Goal: Task Accomplishment & Management: Complete application form

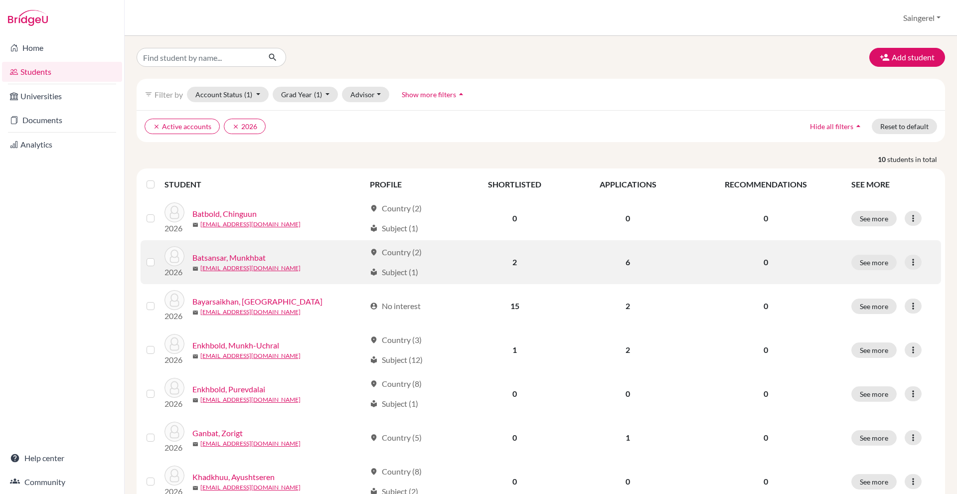
scroll to position [169, 0]
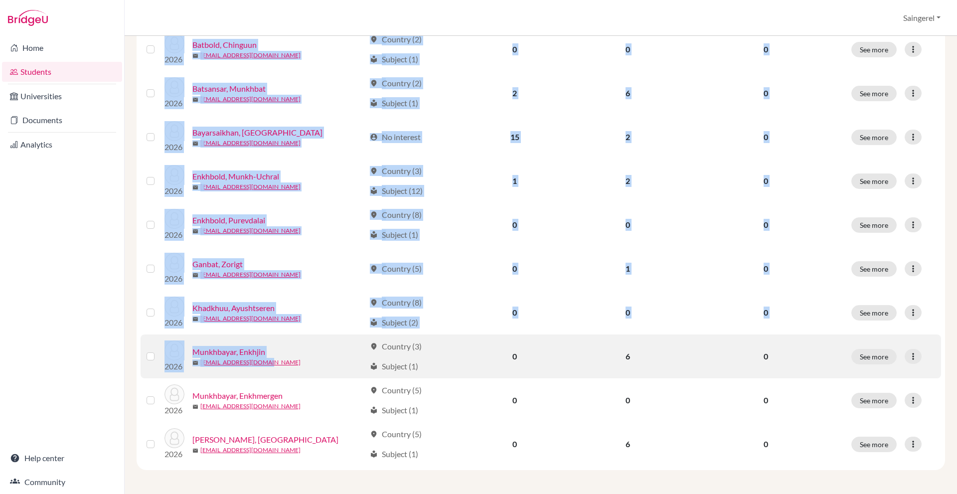
drag, startPoint x: 444, startPoint y: 469, endPoint x: 380, endPoint y: 340, distance: 143.9
click at [349, 345] on div "STUDENT PROFILE SHORTLISTED APPLICATIONS RECOMMENDATIONS SEE MORE 2026 Batbold,…" at bounding box center [541, 235] width 808 height 470
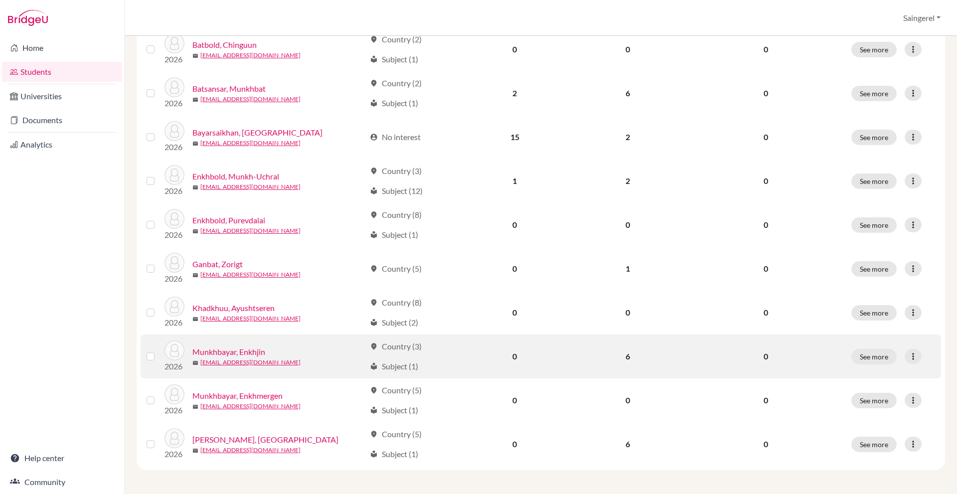
click at [394, 340] on div "location_on Country (3)" at bounding box center [396, 346] width 52 height 12
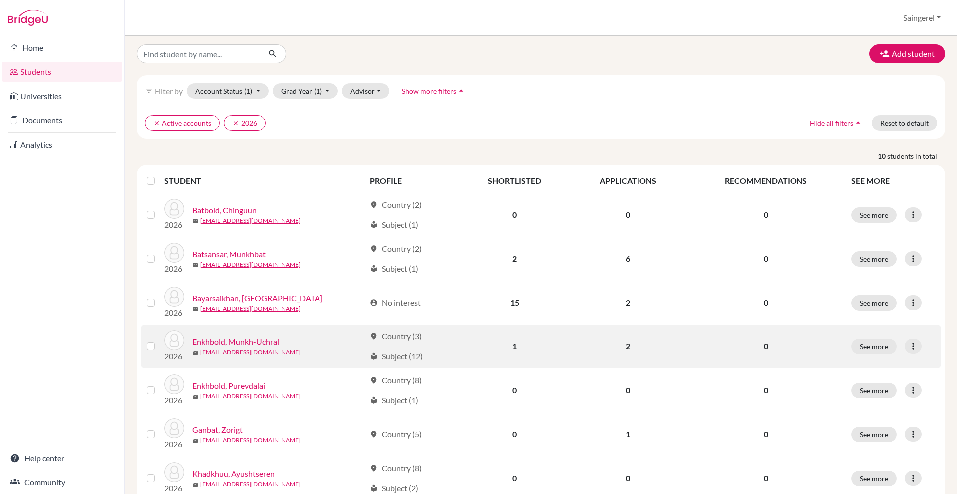
scroll to position [0, 0]
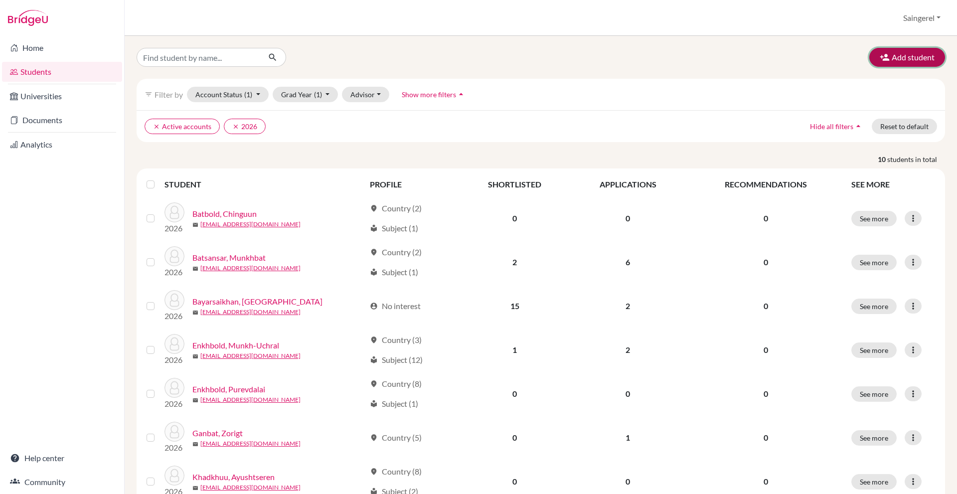
click at [920, 61] on button "Add student" at bounding box center [907, 57] width 76 height 19
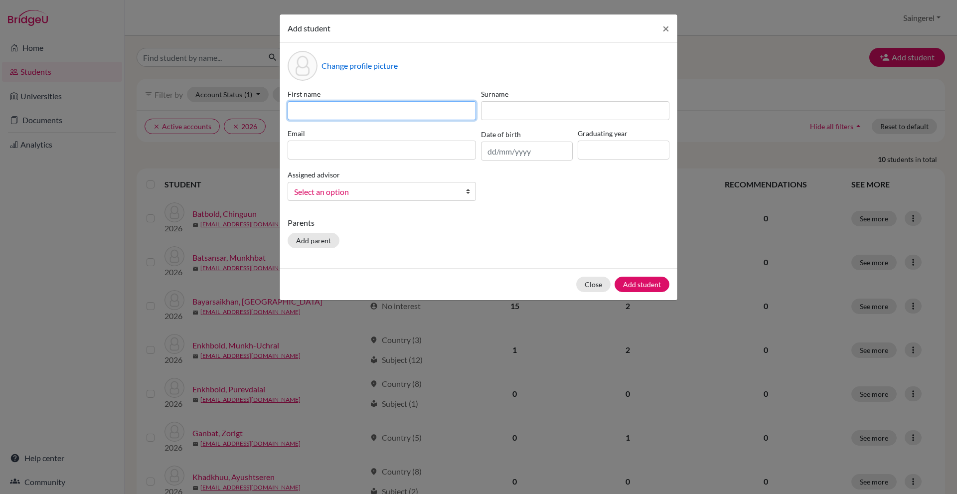
click at [414, 112] on input at bounding box center [381, 110] width 188 height 19
type input "Egshig"
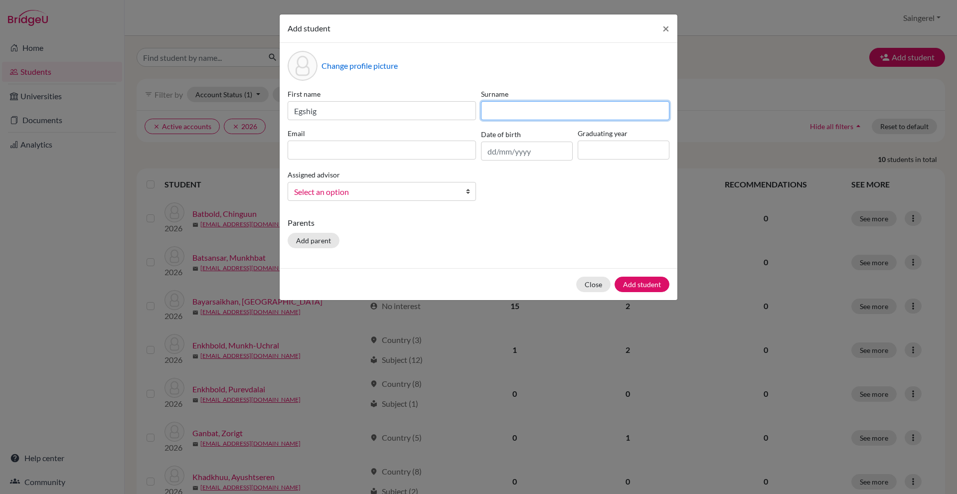
drag, startPoint x: 615, startPoint y: 104, endPoint x: 620, endPoint y: 103, distance: 5.1
click at [616, 103] on input at bounding box center [575, 110] width 188 height 19
type input "Dalaijargal"
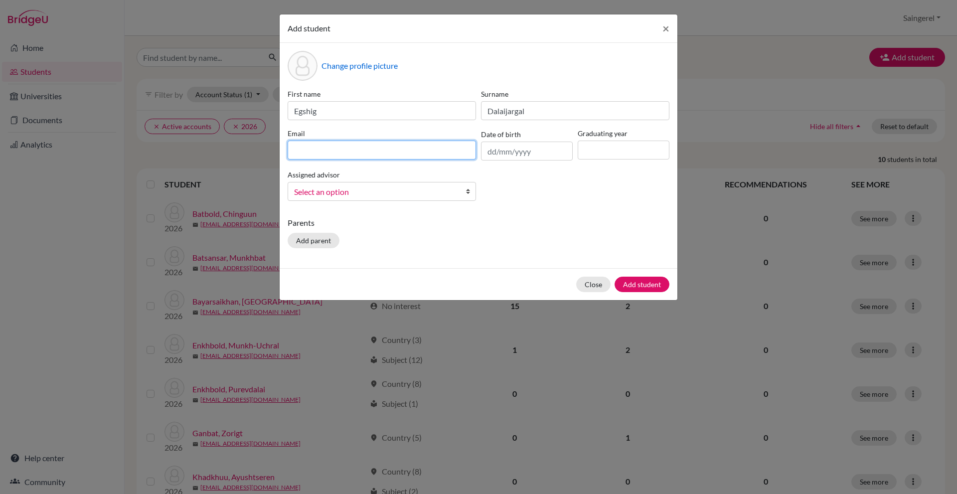
click at [424, 158] on input at bounding box center [381, 150] width 188 height 19
click at [432, 153] on input at bounding box center [381, 150] width 188 height 19
click at [430, 148] on input at bounding box center [381, 150] width 188 height 19
click at [403, 152] on input at bounding box center [381, 150] width 188 height 19
type input "[EMAIL_ADDRESS][DOMAIN_NAME]"
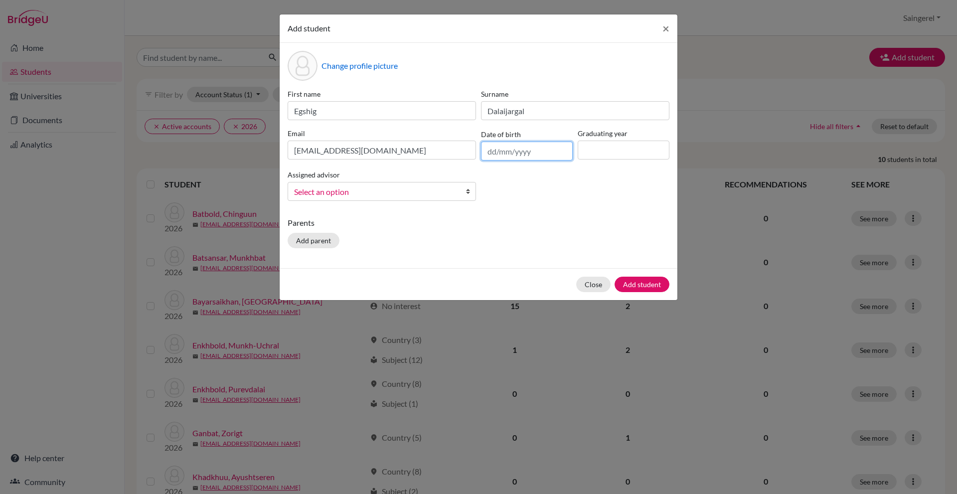
click at [510, 148] on input "text" at bounding box center [527, 151] width 92 height 19
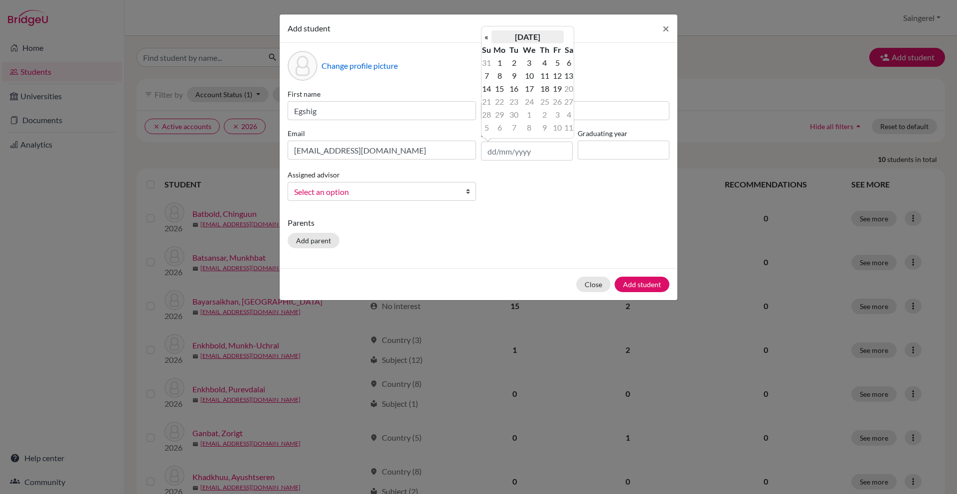
click at [520, 31] on th "[DATE]" at bounding box center [527, 36] width 72 height 13
click at [520, 34] on th "2025" at bounding box center [527, 40] width 72 height 13
click at [515, 41] on th "[DATE]-[DATE]" at bounding box center [527, 40] width 72 height 13
click at [517, 60] on span "2000" at bounding box center [516, 61] width 21 height 27
click at [521, 111] on span "2008" at bounding box center [516, 119] width 21 height 27
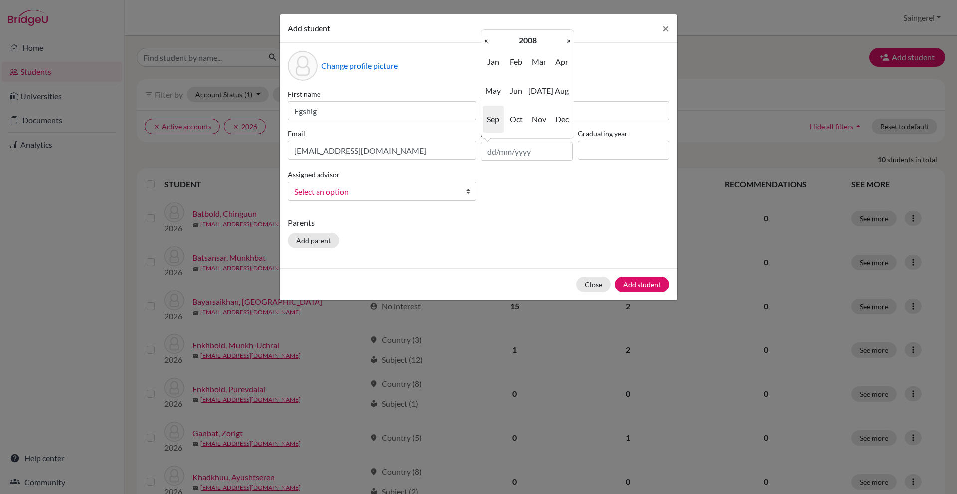
click at [494, 117] on span "Sep" at bounding box center [493, 119] width 21 height 27
click at [516, 62] on td "2" at bounding box center [514, 62] width 12 height 13
type input "02/09/2008"
click at [613, 160] on div "Graduating year" at bounding box center [623, 144] width 97 height 32
click at [604, 155] on input at bounding box center [623, 150] width 92 height 19
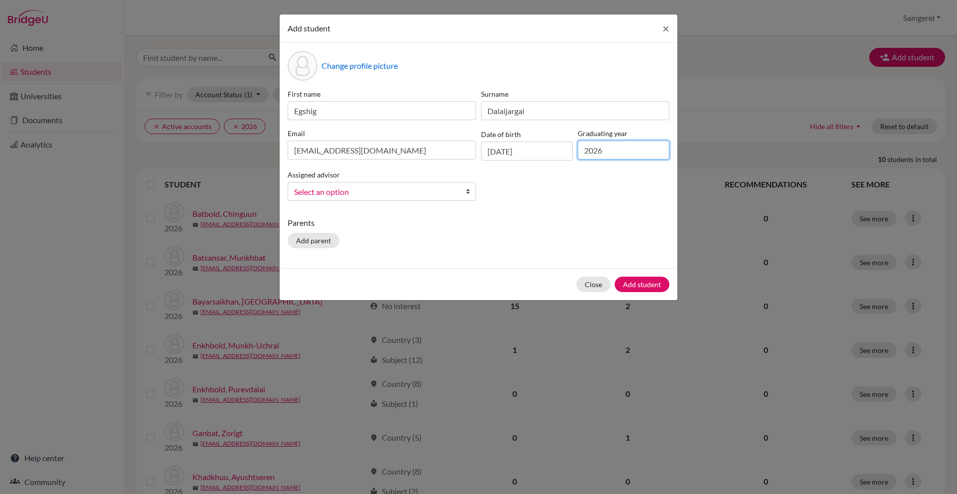
type input "2026"
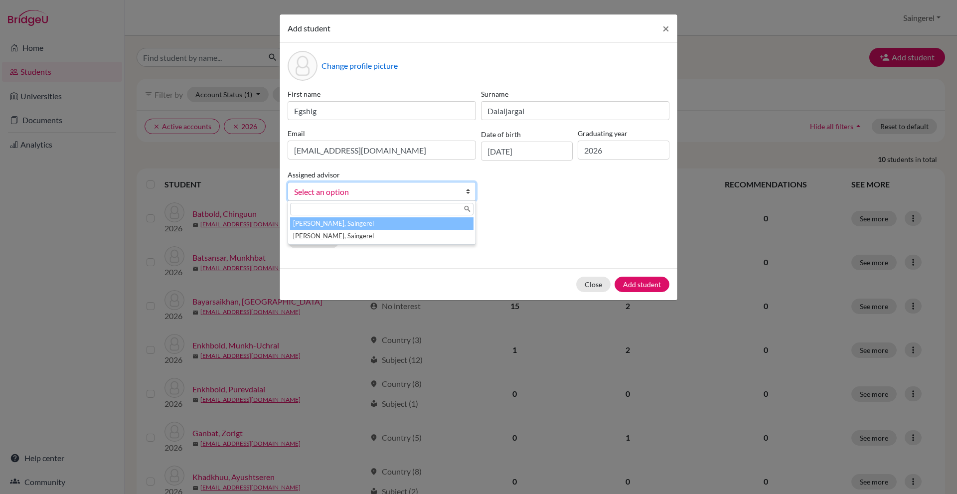
click at [370, 197] on span "Select an option" at bounding box center [375, 191] width 162 height 13
click at [357, 223] on li "[PERSON_NAME], Saingerel" at bounding box center [381, 223] width 183 height 12
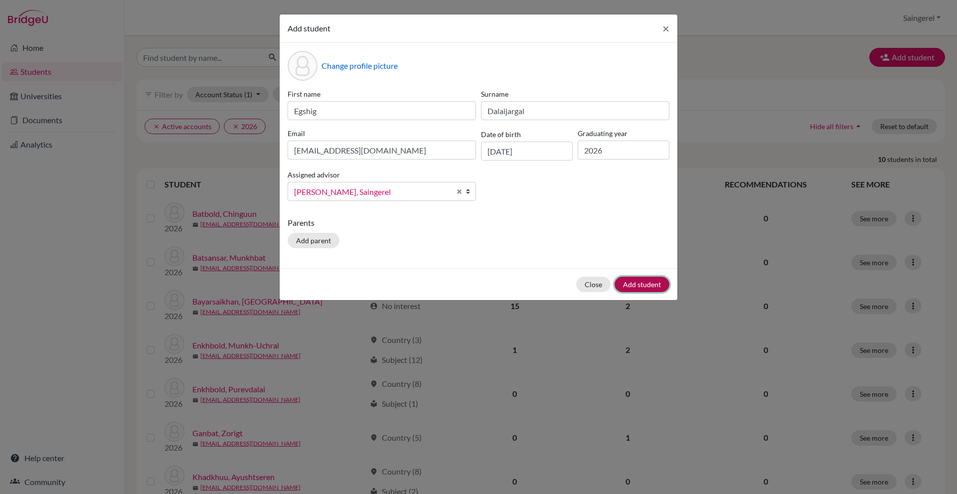
click at [653, 285] on button "Add student" at bounding box center [641, 284] width 55 height 15
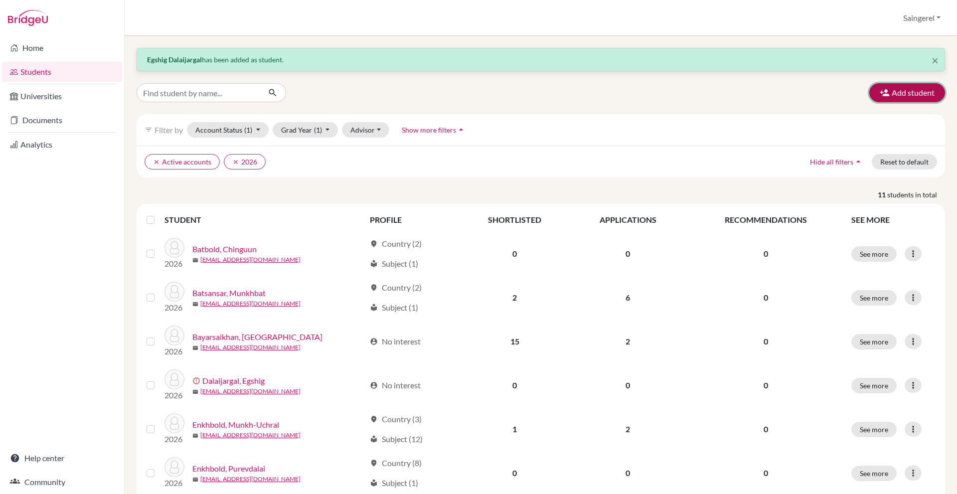
click at [914, 91] on button "Add student" at bounding box center [907, 92] width 76 height 19
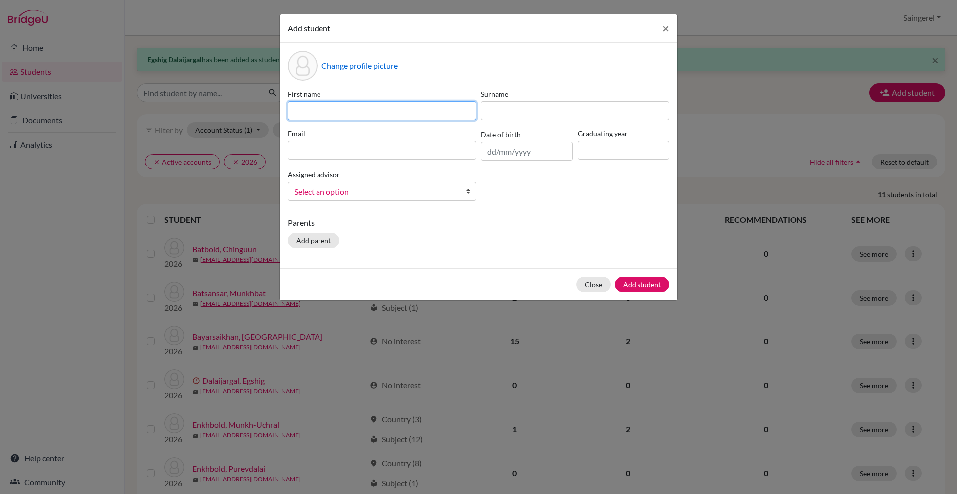
click at [464, 115] on input at bounding box center [381, 110] width 188 height 19
type input "Dulguun"
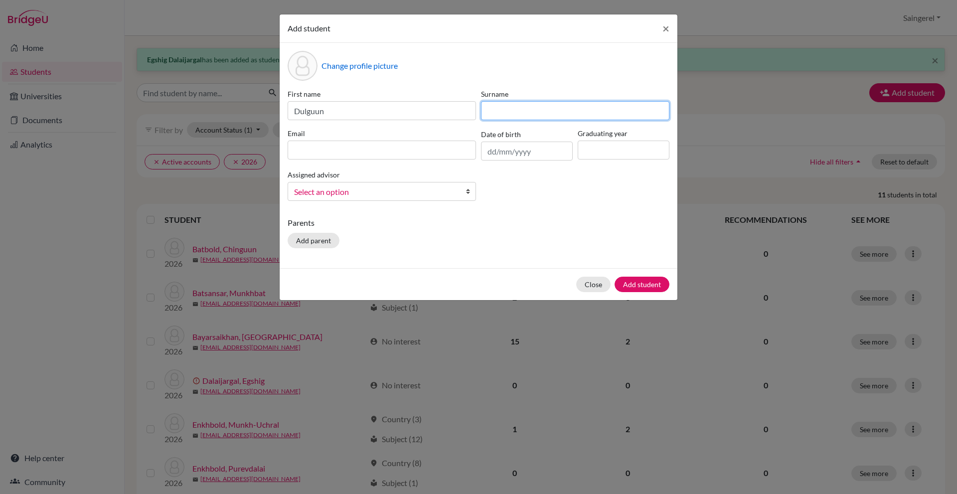
click at [536, 112] on input at bounding box center [575, 110] width 188 height 19
type input "Byambadorj"
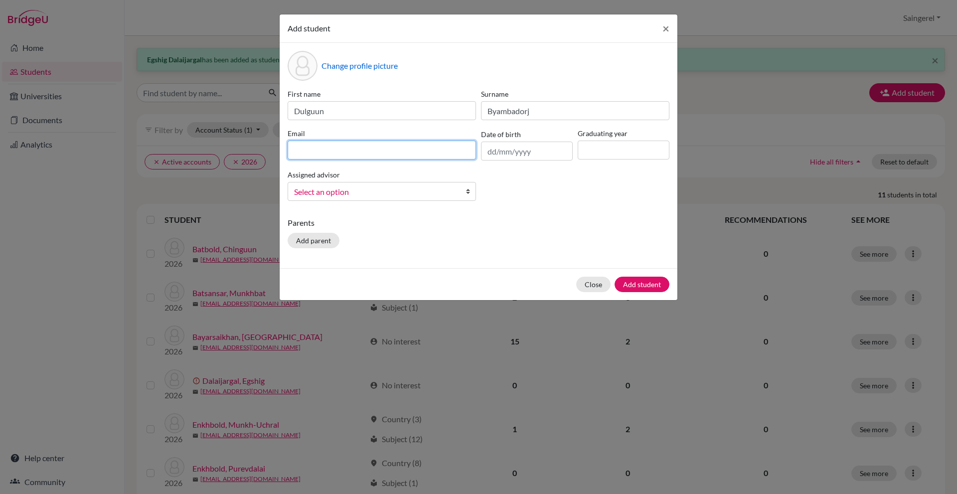
click at [460, 152] on input at bounding box center [381, 150] width 188 height 19
type input "[EMAIL_ADDRESS][DOMAIN_NAME]"
click at [526, 157] on input "text" at bounding box center [527, 151] width 92 height 19
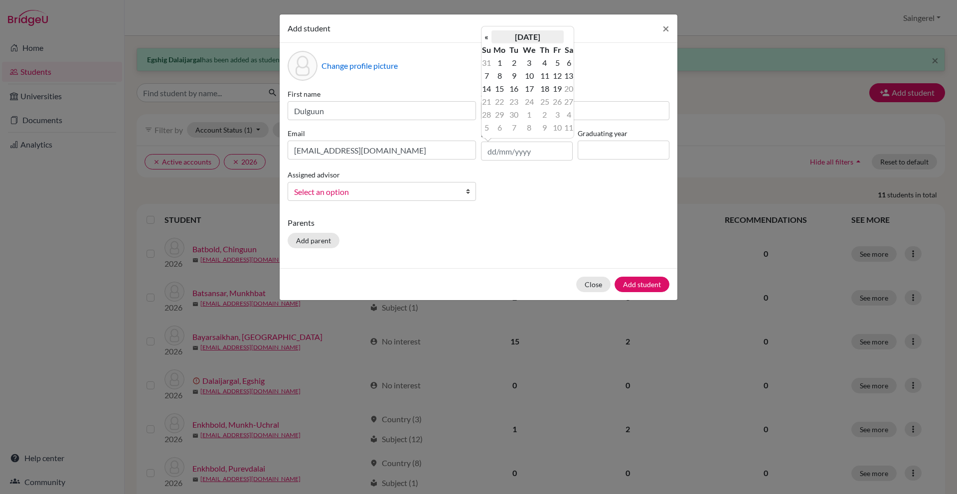
click at [526, 39] on th "[DATE]" at bounding box center [527, 36] width 72 height 13
click at [527, 39] on th "2025" at bounding box center [527, 40] width 72 height 13
click at [533, 40] on th "[DATE]-[DATE]" at bounding box center [527, 40] width 72 height 13
click at [526, 65] on span "2000" at bounding box center [516, 61] width 21 height 27
click at [521, 120] on span "2008" at bounding box center [516, 119] width 21 height 27
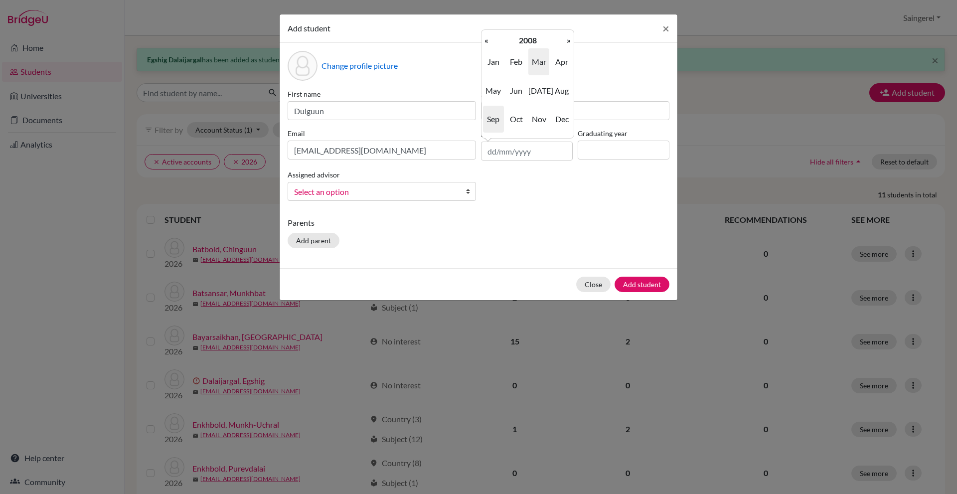
click at [543, 61] on span "Mar" at bounding box center [538, 61] width 21 height 27
click at [512, 74] on td "4" at bounding box center [514, 75] width 12 height 13
type input "04/03/2008"
click at [590, 145] on input at bounding box center [623, 150] width 92 height 19
type input "2026"
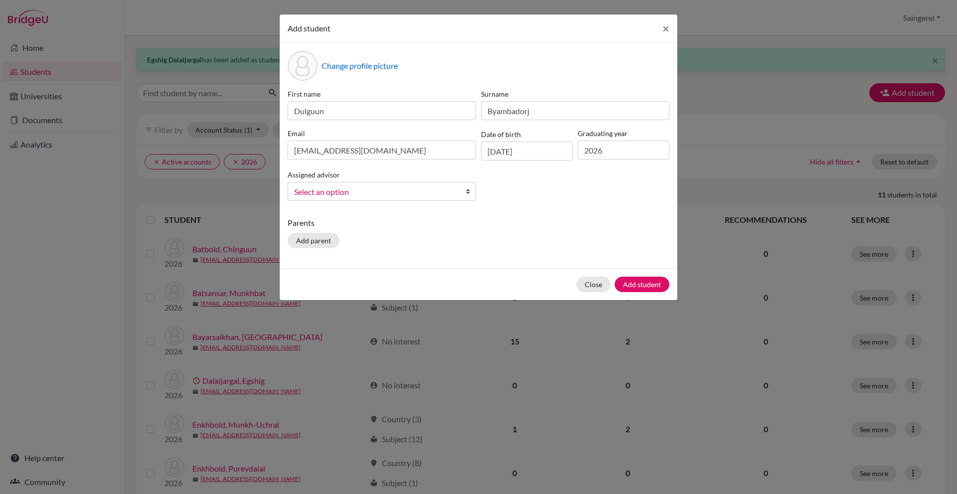
click at [446, 190] on span "Select an option" at bounding box center [375, 191] width 162 height 13
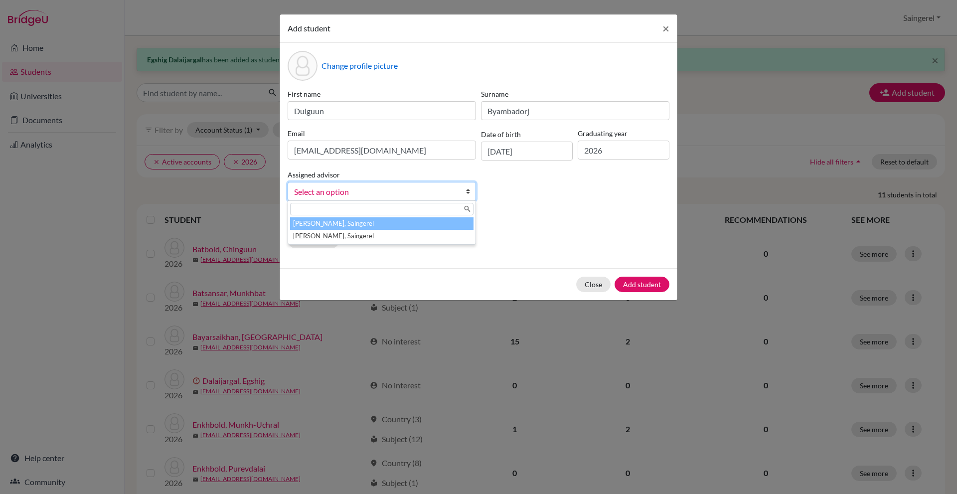
click at [395, 228] on li "[PERSON_NAME], Saingerel" at bounding box center [381, 223] width 183 height 12
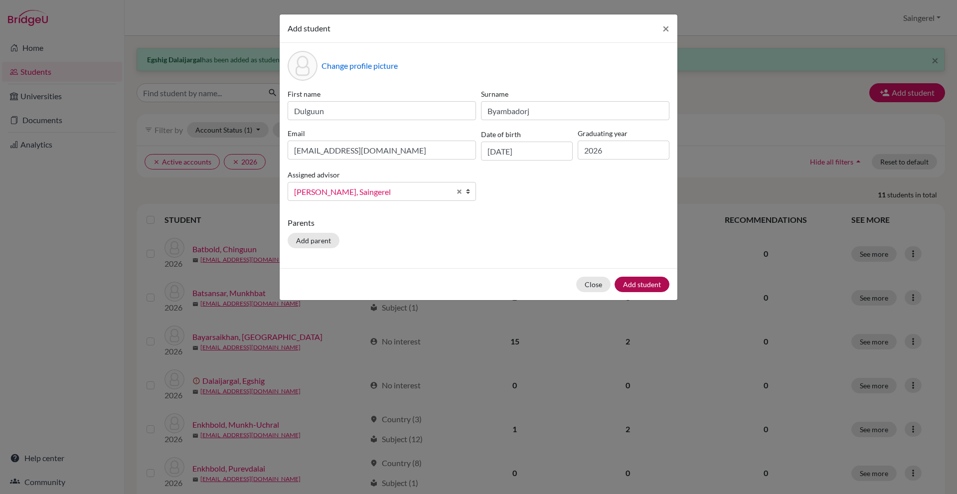
click at [664, 281] on div "Close Add student" at bounding box center [479, 284] width 398 height 32
click at [653, 276] on div "Close Add student" at bounding box center [479, 284] width 398 height 32
click at [653, 238] on div "Parents Add parent" at bounding box center [478, 234] width 382 height 35
click at [640, 283] on button "Add student" at bounding box center [641, 284] width 55 height 15
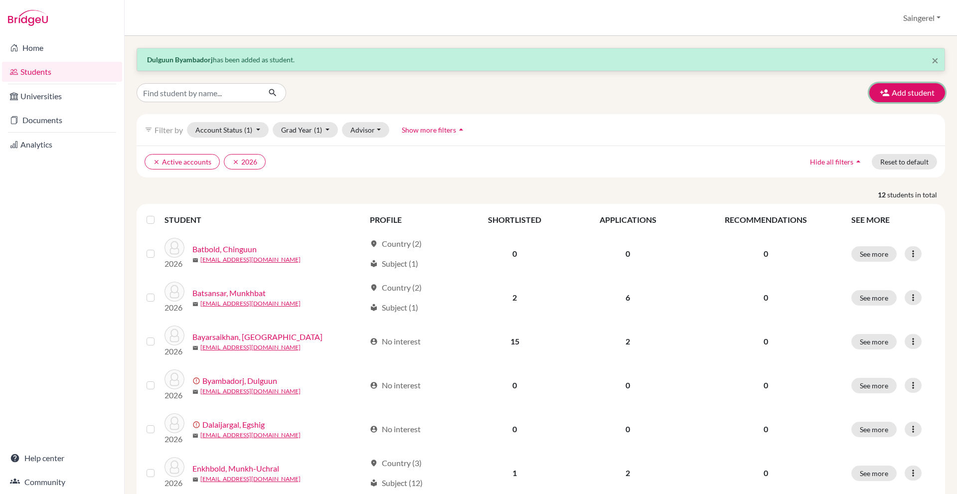
click at [885, 94] on button "Add student" at bounding box center [907, 92] width 76 height 19
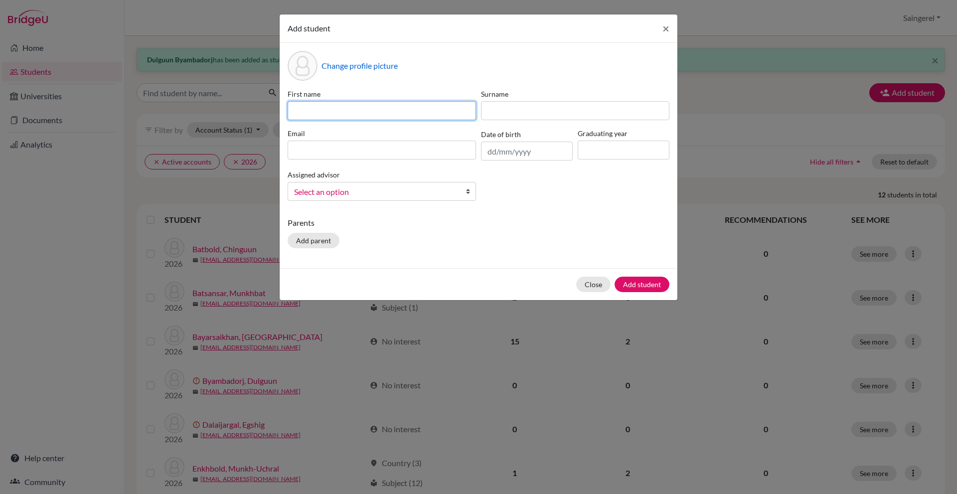
click at [428, 112] on input at bounding box center [381, 110] width 188 height 19
type input "Erdenebat"
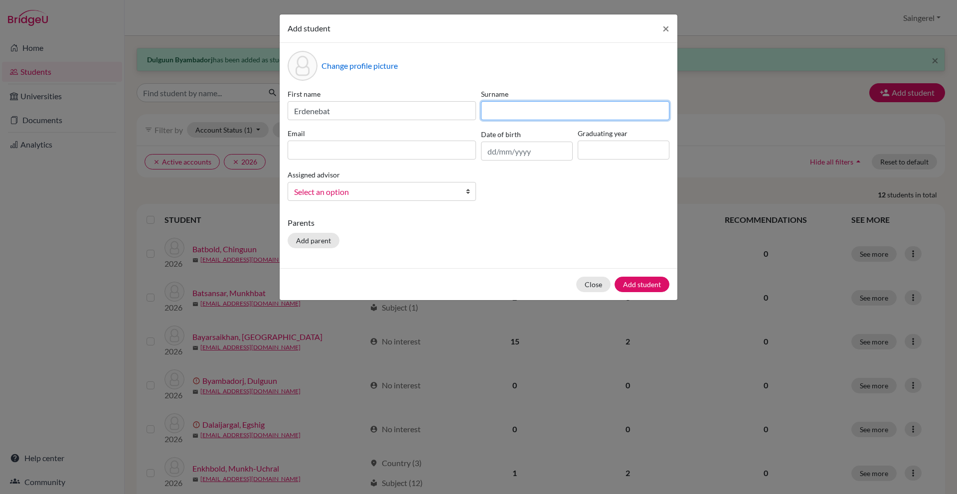
click at [586, 103] on input at bounding box center [575, 110] width 188 height 19
type input "Batbayar"
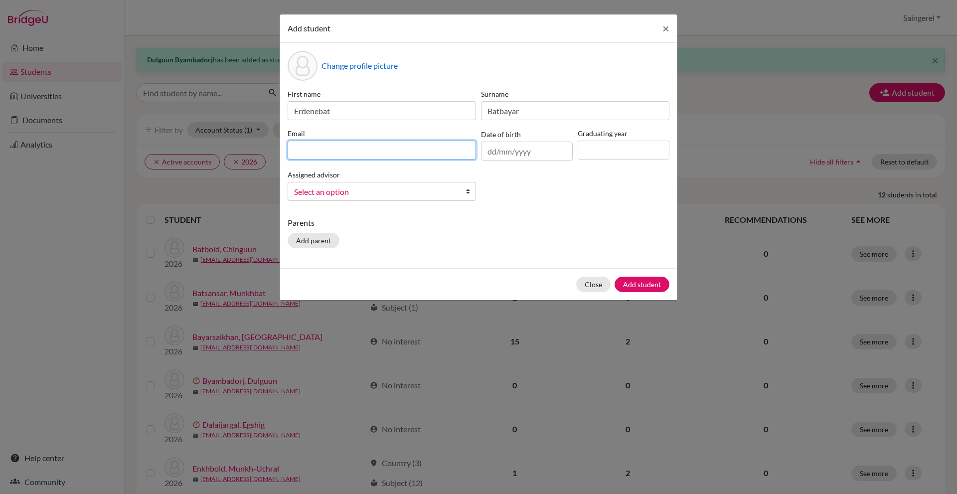
click at [435, 152] on input at bounding box center [381, 150] width 188 height 19
click at [353, 149] on input "erdenebatbatbayar" at bounding box center [381, 150] width 188 height 19
click at [356, 150] on input "erdenebatbatbayar" at bounding box center [381, 150] width 188 height 19
click at [378, 150] on input "erdenebatbatbayar" at bounding box center [381, 150] width 188 height 19
type input "[EMAIL_ADDRESS][DOMAIN_NAME]"
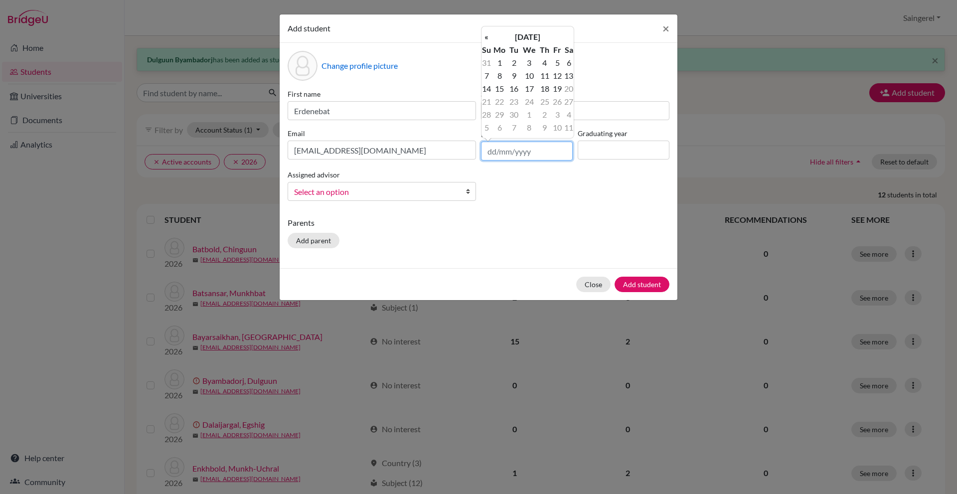
click at [511, 145] on input "text" at bounding box center [527, 151] width 92 height 19
click at [539, 31] on th "[DATE]" at bounding box center [527, 36] width 72 height 13
click at [539, 33] on div "« [DATE] » Su Mo Tu We Th Fr Sa 31 1 2 3 4 5 6 7 8 9 10 11 12 13 14 15 16 17 18…" at bounding box center [527, 83] width 93 height 109
click at [535, 37] on th "2025" at bounding box center [527, 40] width 72 height 13
click at [523, 46] on th "[DATE]-[DATE]" at bounding box center [527, 40] width 72 height 13
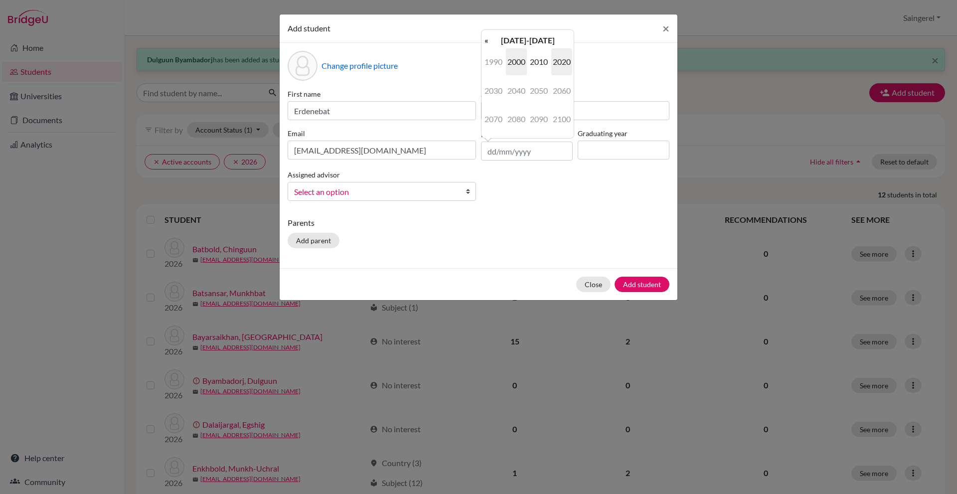
click at [508, 63] on span "2000" at bounding box center [516, 61] width 21 height 27
click at [521, 118] on span "2008" at bounding box center [516, 119] width 21 height 27
click at [542, 119] on span "Nov" at bounding box center [538, 119] width 21 height 27
click at [488, 96] on td "16" at bounding box center [486, 101] width 10 height 13
type input "16/11/2008"
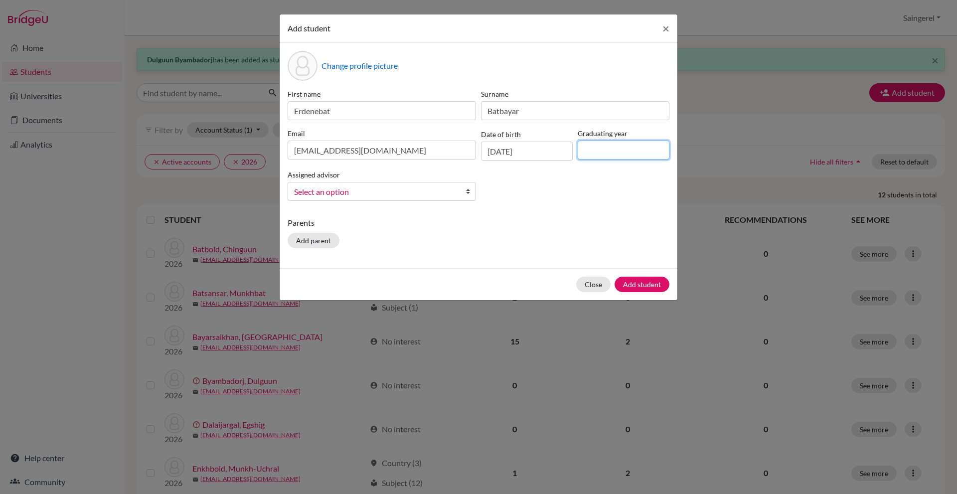
click at [614, 149] on input at bounding box center [623, 150] width 92 height 19
type input "2026"
click at [391, 199] on link "Select an option" at bounding box center [381, 191] width 188 height 19
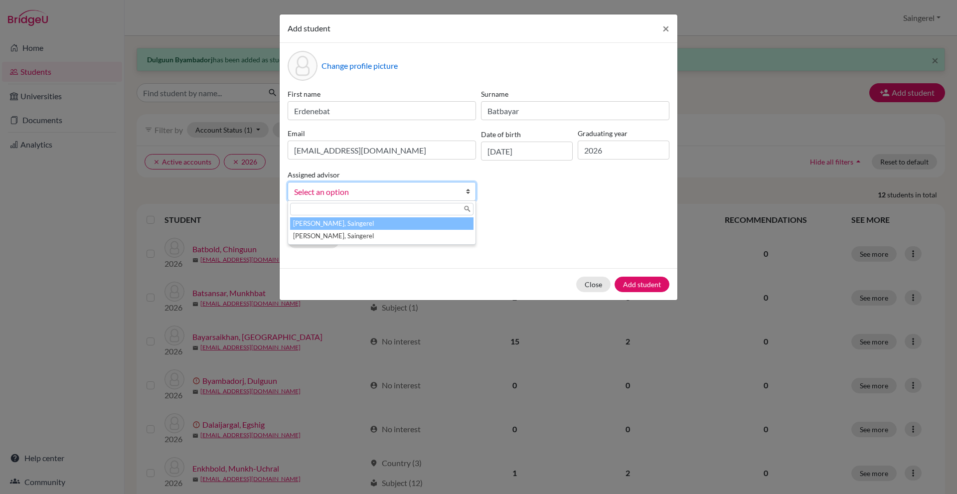
click at [383, 219] on li "[PERSON_NAME], Saingerel" at bounding box center [381, 223] width 183 height 12
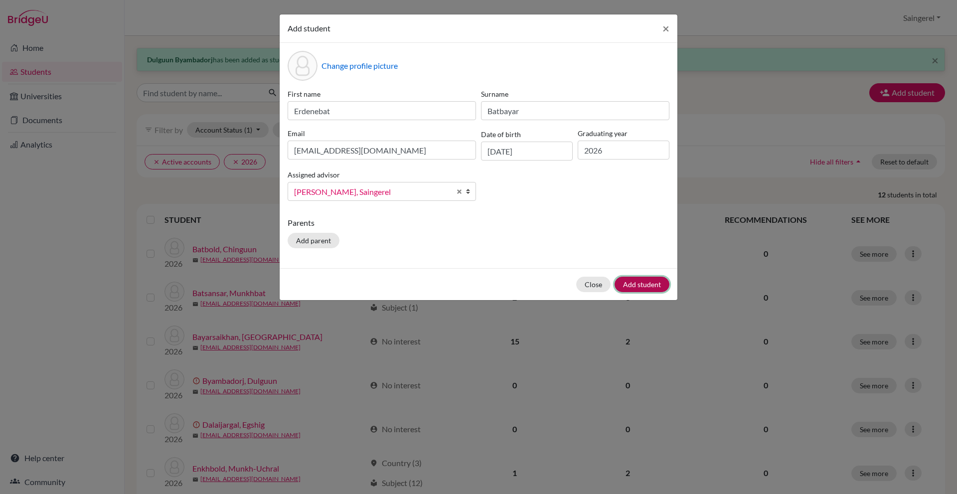
click at [643, 287] on button "Add student" at bounding box center [641, 284] width 55 height 15
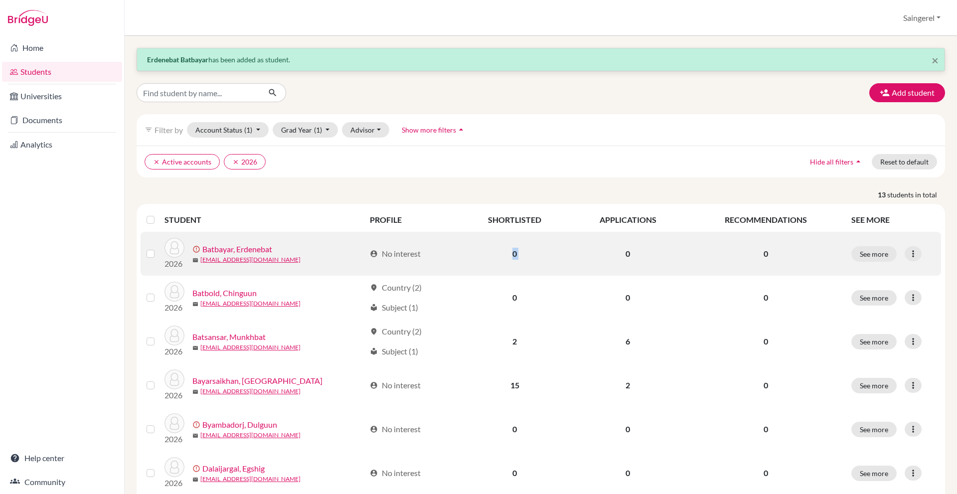
drag, startPoint x: 601, startPoint y: 257, endPoint x: 641, endPoint y: 257, distance: 39.9
click at [641, 257] on tr "2026 error_outline Batbayar, Erdenebat mail erdenebatbatbayar1@gmail.com accoun…" at bounding box center [541, 254] width 800 height 44
click at [642, 256] on td "0" at bounding box center [628, 254] width 116 height 44
drag, startPoint x: 331, startPoint y: 253, endPoint x: 208, endPoint y: 246, distance: 122.8
click at [208, 246] on div "error_outline Batbayar, Erdenebat" at bounding box center [278, 249] width 173 height 12
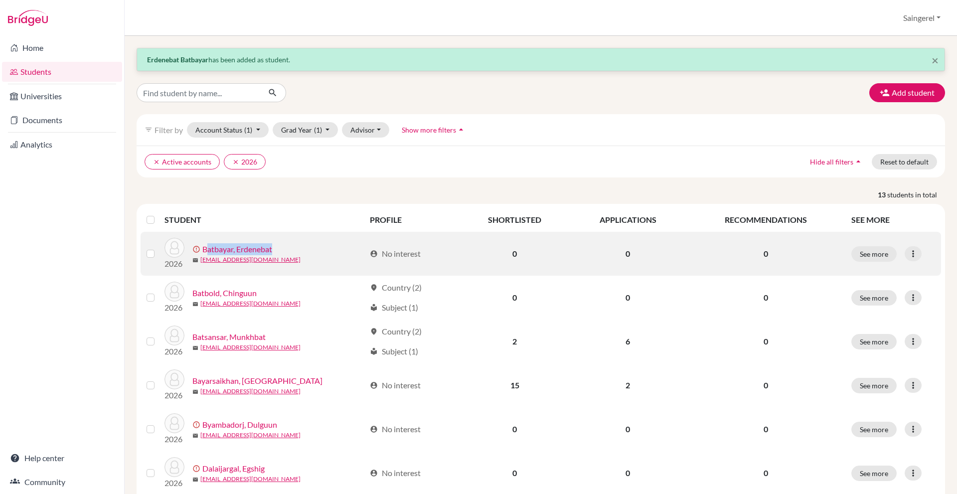
click at [311, 250] on div "error_outline Batbayar, Erdenebat" at bounding box center [278, 249] width 173 height 12
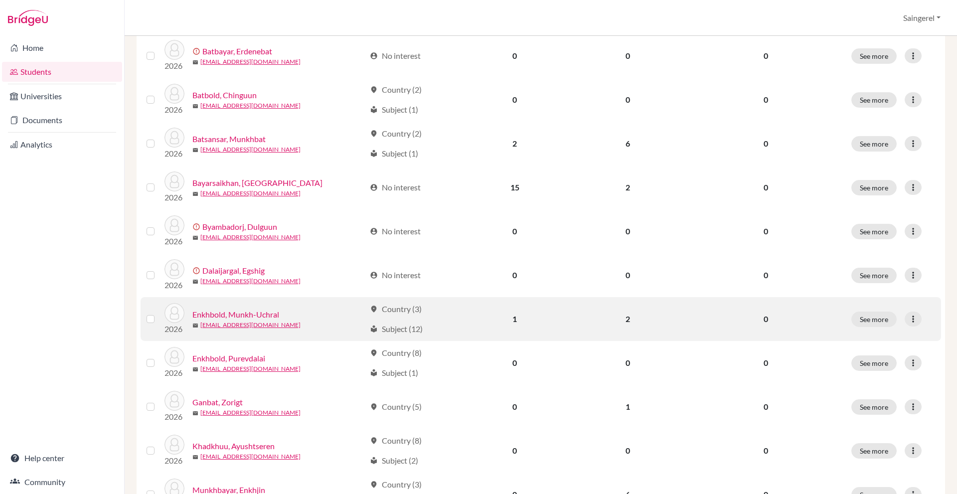
scroll to position [199, 0]
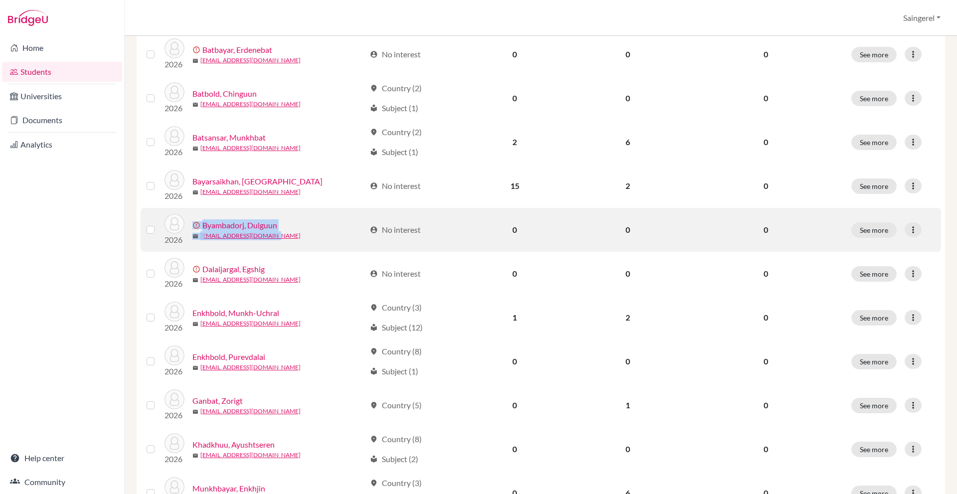
drag, startPoint x: 204, startPoint y: 238, endPoint x: 249, endPoint y: 246, distance: 45.6
click at [183, 236] on div "2026 error_outline Byambadorj, Dulguun mail dulguun080304@gmail.com" at bounding box center [261, 230] width 208 height 32
click at [908, 230] on icon at bounding box center [913, 230] width 10 height 10
click at [880, 252] on button "Edit student" at bounding box center [868, 251] width 90 height 16
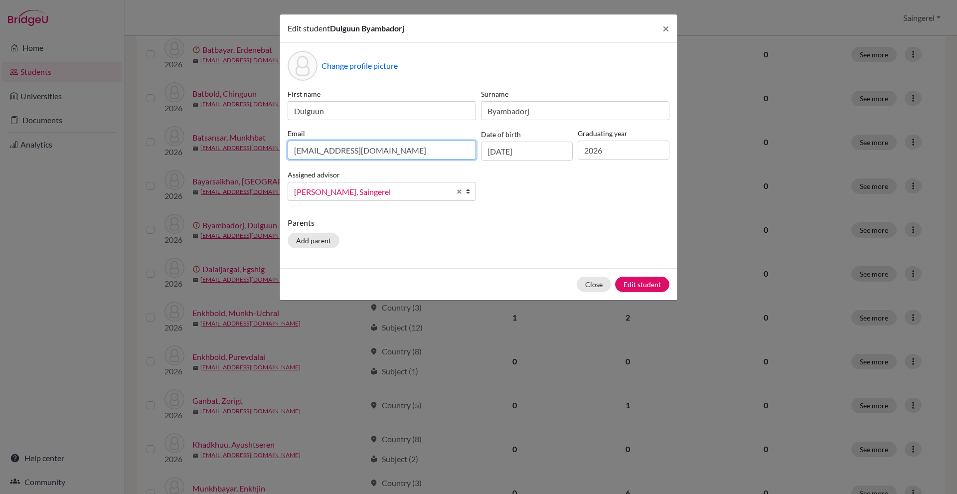
click at [400, 154] on input "[EMAIL_ADDRESS][DOMAIN_NAME]" at bounding box center [381, 150] width 188 height 19
click at [349, 155] on input "[EMAIL_ADDRESS][DOMAIN_NAME]" at bounding box center [381, 150] width 188 height 19
drag, startPoint x: 324, startPoint y: 150, endPoint x: 349, endPoint y: 150, distance: 24.9
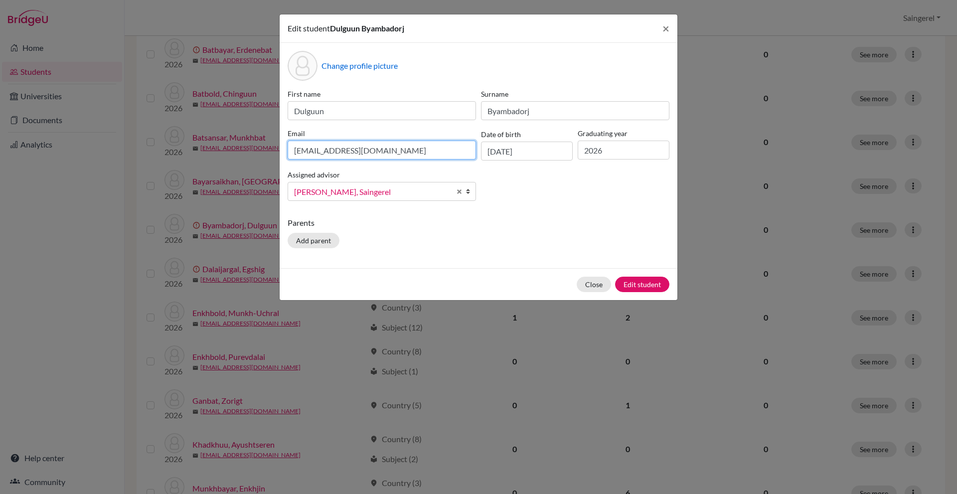
click at [349, 150] on input "[EMAIL_ADDRESS][DOMAIN_NAME]" at bounding box center [381, 150] width 188 height 19
type input "dulguun.byamba04@gmail.com"
click at [531, 230] on div "Parents Add parent" at bounding box center [478, 234] width 382 height 35
click at [644, 282] on button "Edit student" at bounding box center [642, 284] width 54 height 15
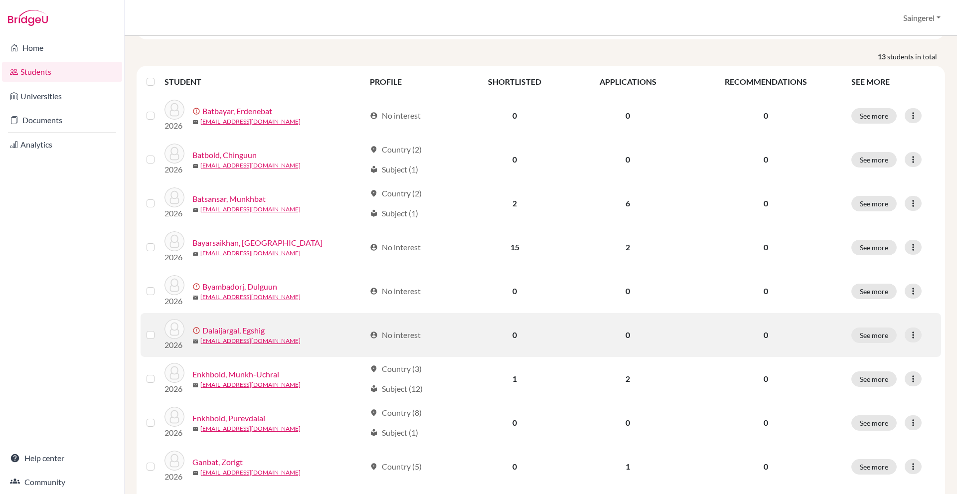
scroll to position [149, 0]
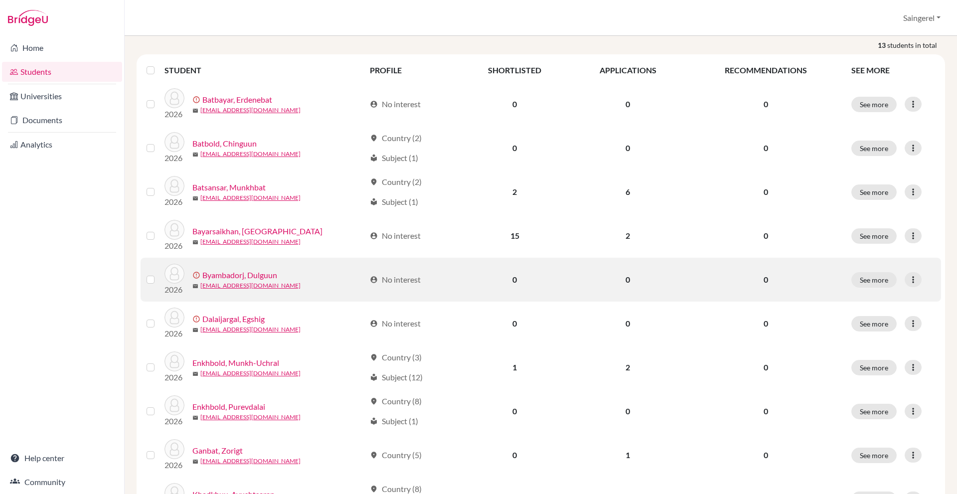
click at [914, 280] on div "See more Edit student Send Message Resend invite email" at bounding box center [893, 279] width 84 height 15
click at [911, 279] on div at bounding box center [912, 279] width 17 height 15
click at [865, 313] on button "Send Message" at bounding box center [868, 316] width 90 height 16
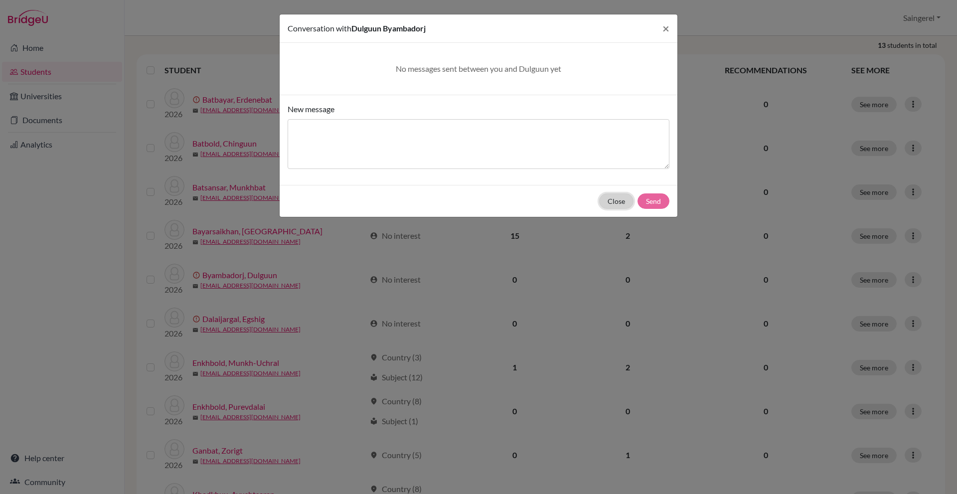
click at [606, 205] on button "Close" at bounding box center [616, 200] width 34 height 15
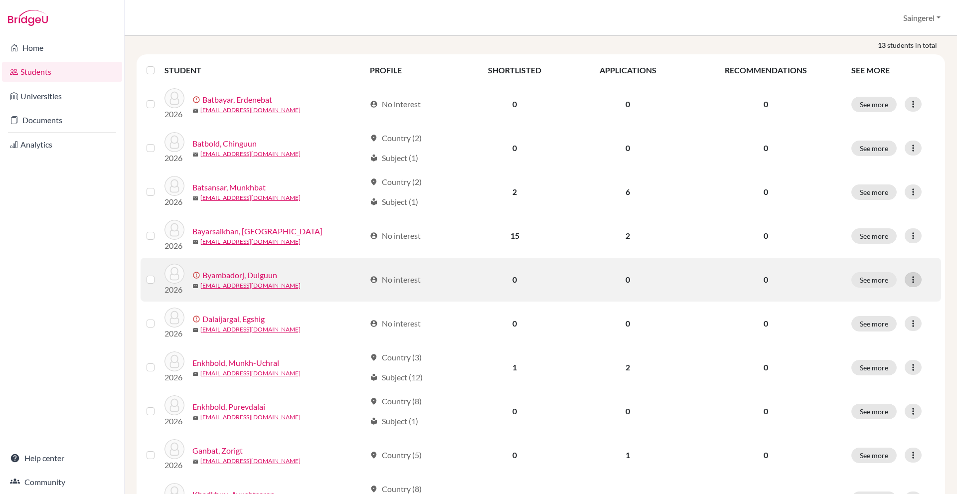
click at [911, 282] on div at bounding box center [912, 279] width 17 height 15
click at [875, 333] on button "Resend invite email" at bounding box center [868, 332] width 90 height 16
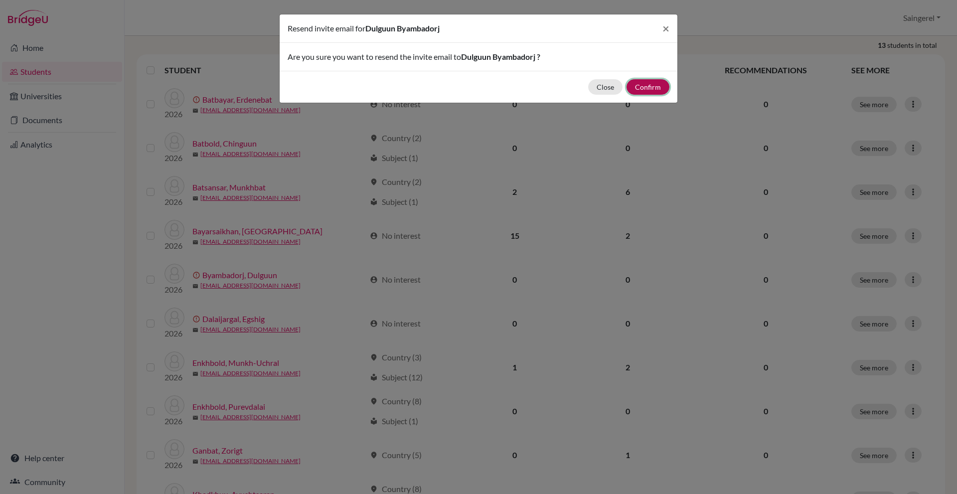
click at [642, 92] on button "Confirm" at bounding box center [647, 86] width 43 height 15
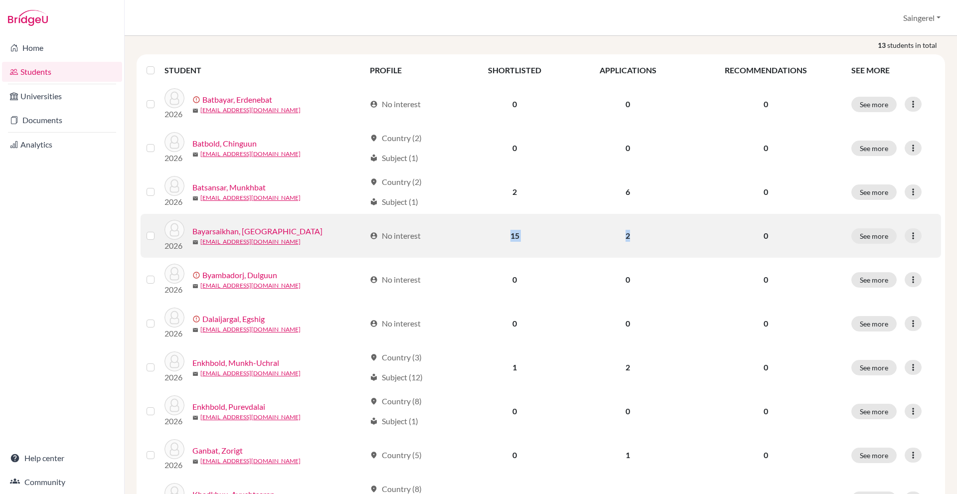
drag, startPoint x: 628, startPoint y: 227, endPoint x: 670, endPoint y: 227, distance: 41.9
click at [670, 227] on tr "2026 Bayarsaikhan, Enkhjin mail enkhjinb09@gmail.com account_circle No interest…" at bounding box center [541, 236] width 800 height 44
click at [670, 227] on td "2" at bounding box center [628, 236] width 116 height 44
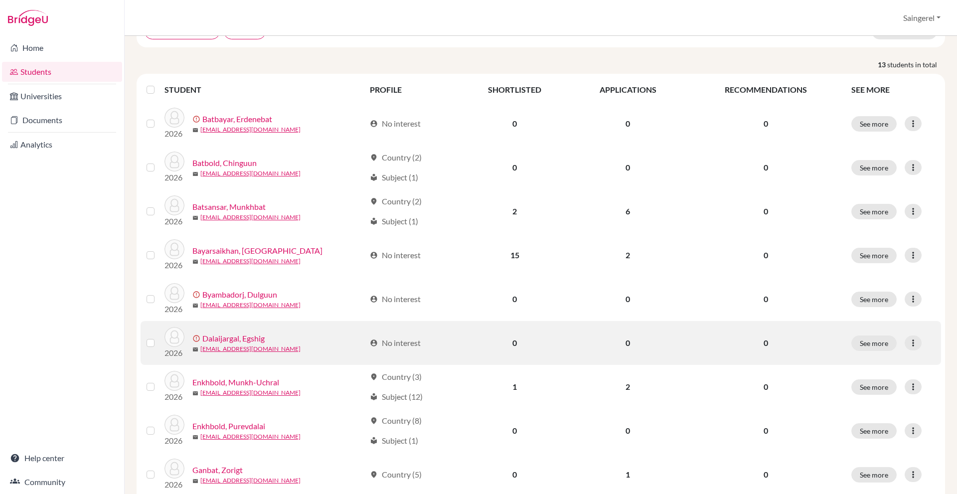
scroll to position [199, 0]
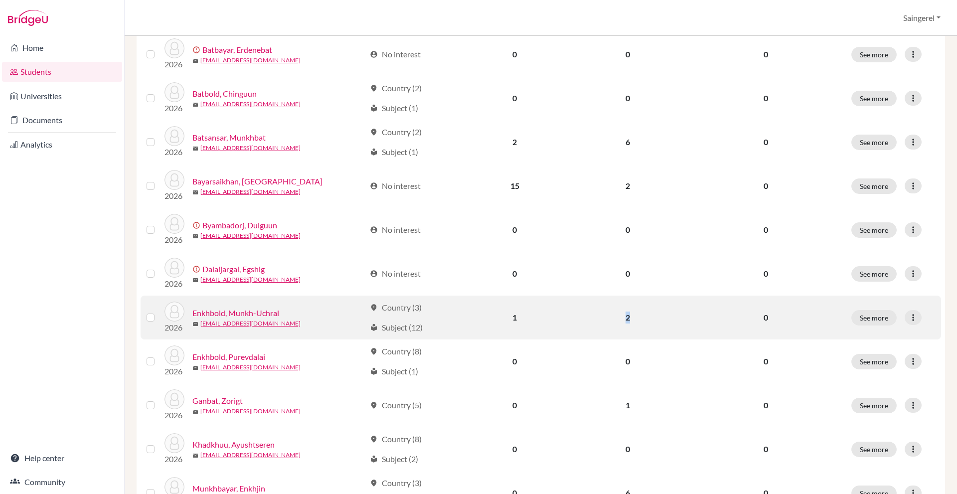
drag, startPoint x: 615, startPoint y: 317, endPoint x: 638, endPoint y: 317, distance: 22.9
click at [638, 317] on td "2" at bounding box center [628, 317] width 116 height 44
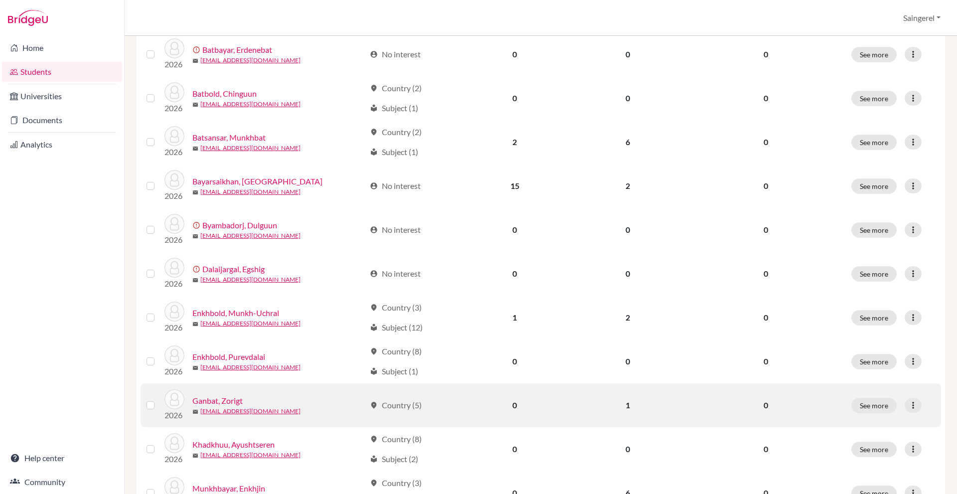
click at [585, 406] on td "1" at bounding box center [628, 405] width 116 height 44
click at [646, 406] on td "1" at bounding box center [628, 405] width 116 height 44
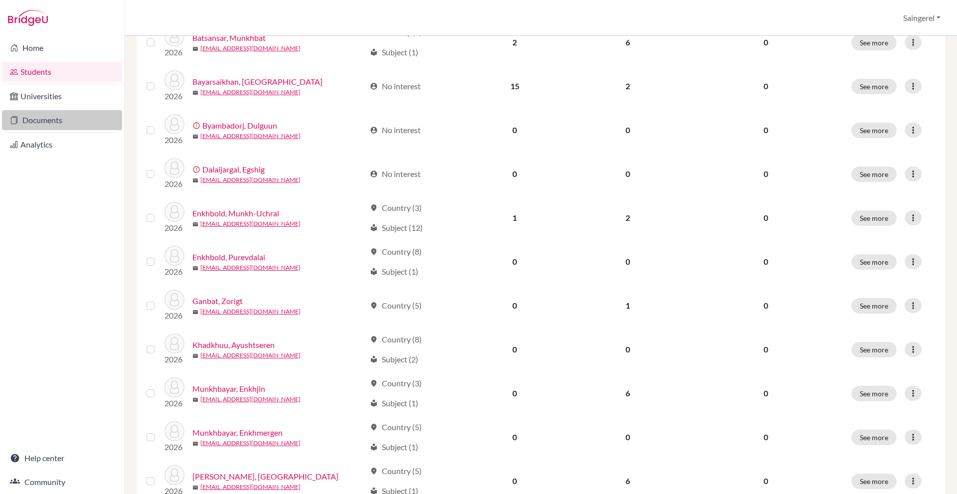
click at [33, 120] on link "Documents" at bounding box center [62, 120] width 120 height 20
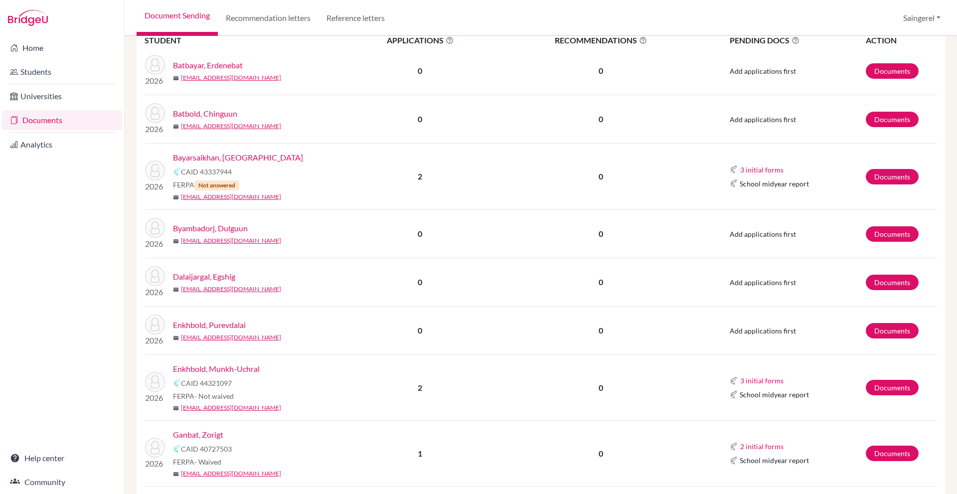
scroll to position [349, 0]
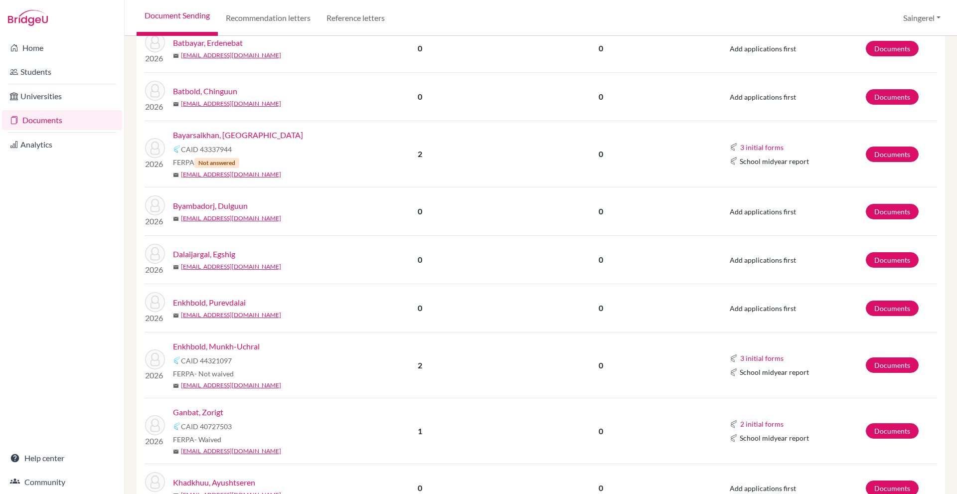
drag, startPoint x: 399, startPoint y: 431, endPoint x: 443, endPoint y: 433, distance: 43.9
click at [441, 433] on p "1" at bounding box center [419, 431] width 151 height 12
click at [204, 408] on link "Ganbat, Zorigt" at bounding box center [198, 412] width 50 height 12
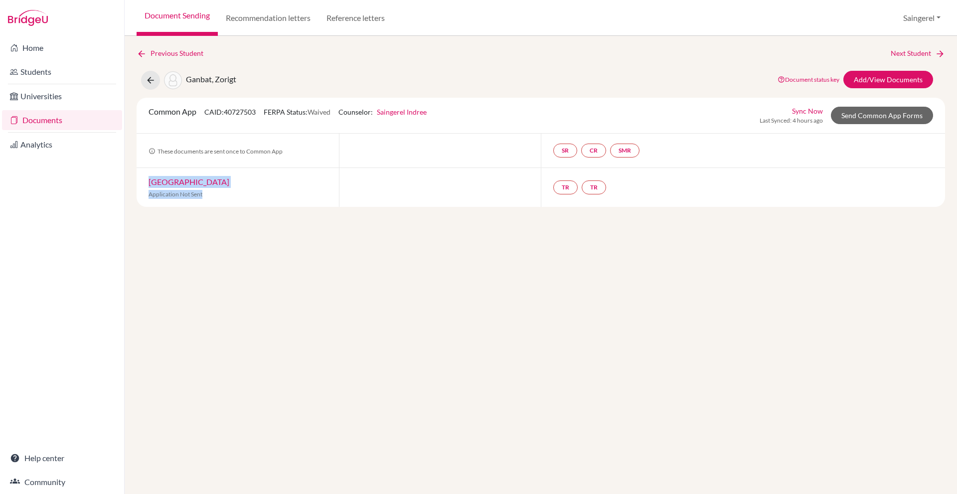
drag, startPoint x: 215, startPoint y: 197, endPoint x: 130, endPoint y: 171, distance: 89.2
click at [130, 171] on div "Previous Student Next Student Ganbat, Zorigt Document status key TR Requirement…" at bounding box center [541, 265] width 832 height 458
click at [235, 206] on div "Harvard University Application Not Sent" at bounding box center [238, 187] width 202 height 39
drag, startPoint x: 543, startPoint y: 184, endPoint x: 613, endPoint y: 184, distance: 70.3
click at [613, 184] on div "TR TR" at bounding box center [743, 187] width 404 height 39
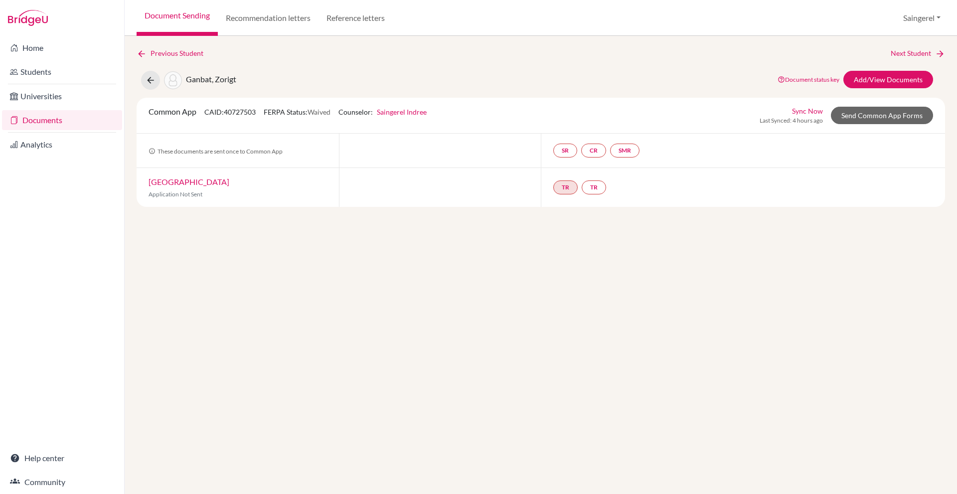
drag, startPoint x: 575, startPoint y: 183, endPoint x: 555, endPoint y: 185, distance: 20.5
click at [555, 185] on div "TR TR" at bounding box center [743, 187] width 404 height 39
click at [603, 151] on link "CR" at bounding box center [593, 150] width 25 height 14
click at [640, 172] on div "TR TR" at bounding box center [743, 187] width 404 height 39
click at [630, 152] on link "SMR" at bounding box center [624, 150] width 29 height 14
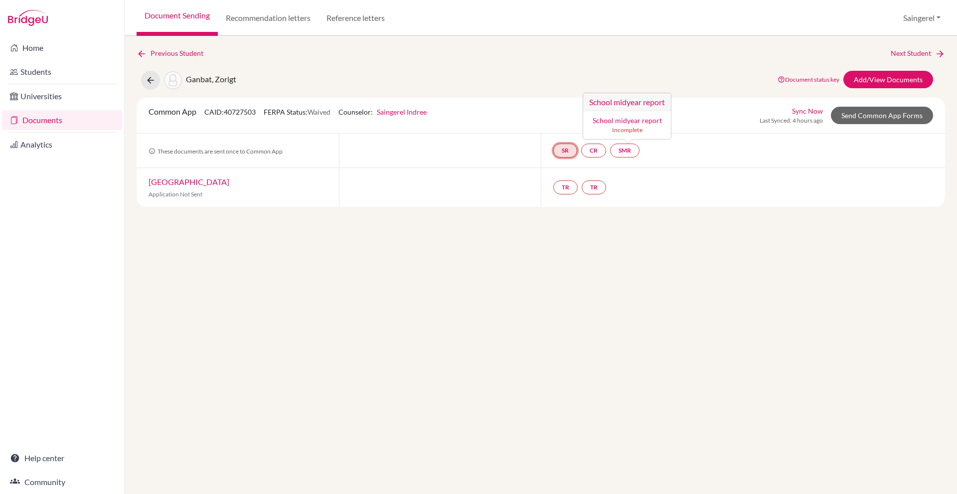
click at [569, 155] on link "SR" at bounding box center [565, 150] width 24 height 14
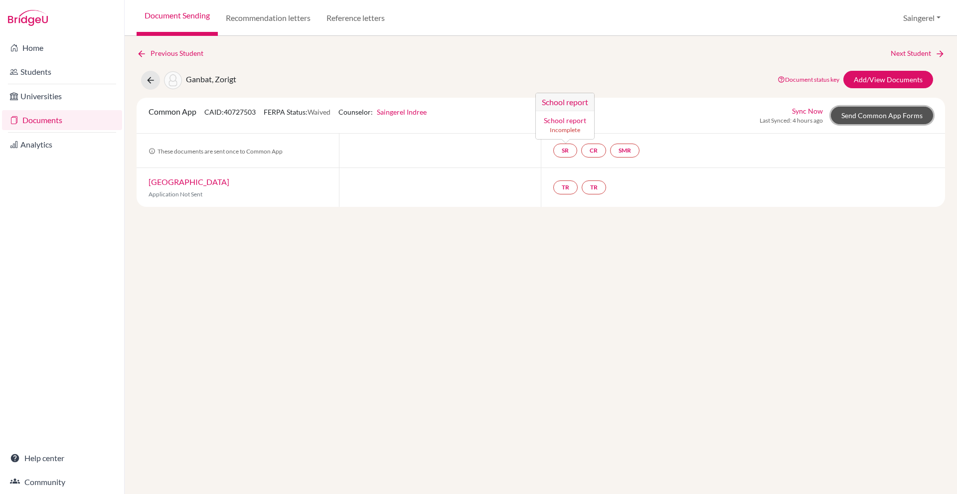
click at [880, 118] on link "Send Common App Forms" at bounding box center [882, 115] width 102 height 17
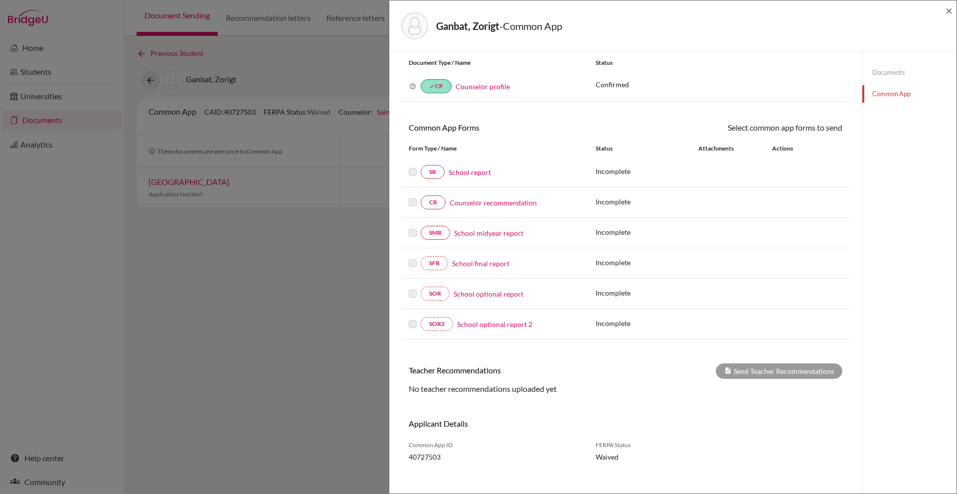
scroll to position [52, 0]
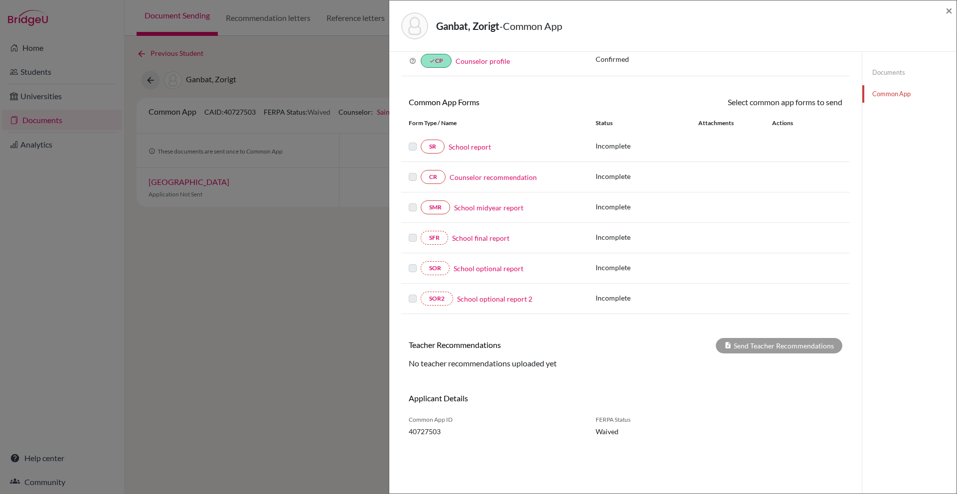
click at [955, 10] on div "Ganbat, Zorigt - Common App ×" at bounding box center [672, 25] width 567 height 51
click at [953, 8] on div "Ganbat, Zorigt - Common App ×" at bounding box center [672, 25] width 567 height 51
click at [951, 8] on span "×" at bounding box center [948, 10] width 7 height 14
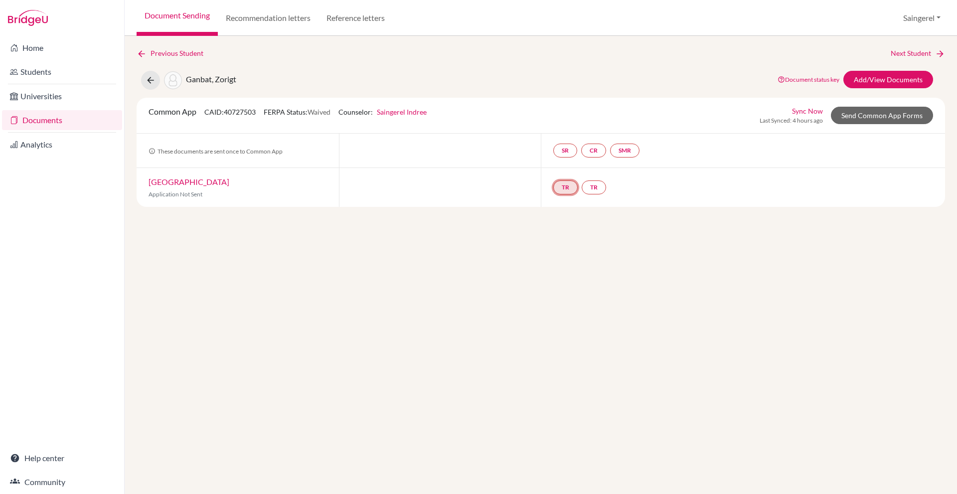
click at [559, 182] on link "TR" at bounding box center [565, 187] width 24 height 14
click at [647, 206] on div "TR Teacher recommendation Incomplete TR" at bounding box center [743, 187] width 404 height 39
click at [196, 177] on link "Harvard University" at bounding box center [188, 181] width 81 height 9
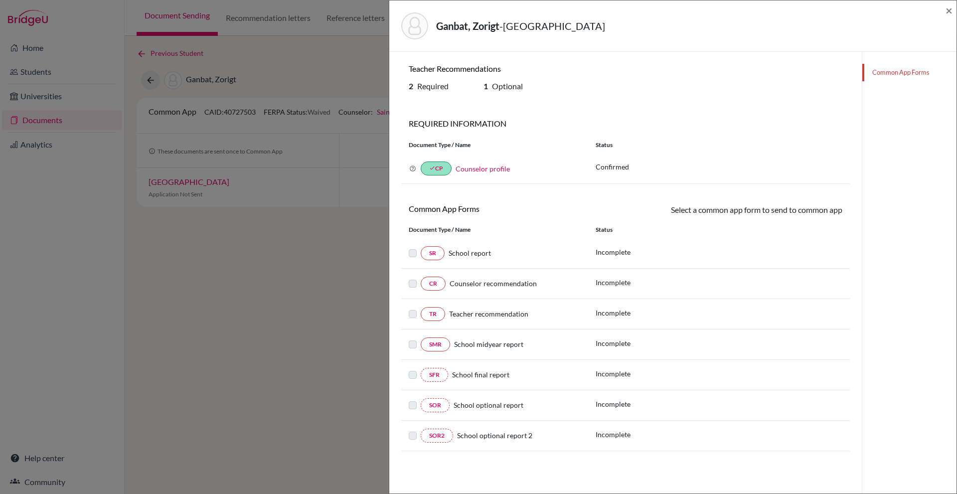
drag, startPoint x: 394, startPoint y: 85, endPoint x: 536, endPoint y: 90, distance: 142.1
click at [536, 90] on div "Teacher Recommendations 2 Required 1 Optional REQUIRED INFORMATION Document Typ…" at bounding box center [625, 299] width 472 height 494
click at [536, 90] on h6 "1 Optional" at bounding box center [513, 85] width 60 height 9
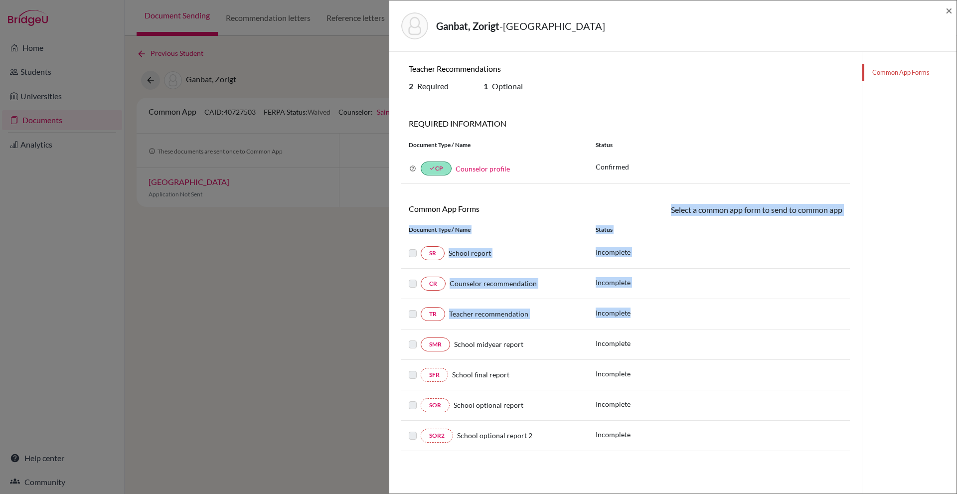
drag, startPoint x: 636, startPoint y: 306, endPoint x: 640, endPoint y: 326, distance: 19.7
click at [639, 324] on div "Teacher Recommendations 2 Required 1 Optional REQUIRED INFORMATION Document Typ…" at bounding box center [625, 257] width 448 height 387
click at [640, 326] on div "TR Teacher recommendation Incomplete" at bounding box center [625, 314] width 448 height 30
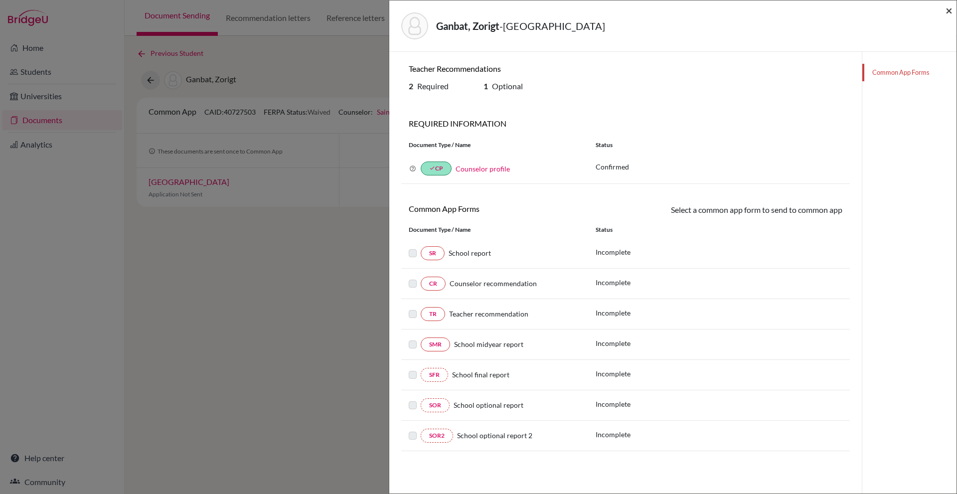
click at [946, 9] on span "×" at bounding box center [948, 10] width 7 height 14
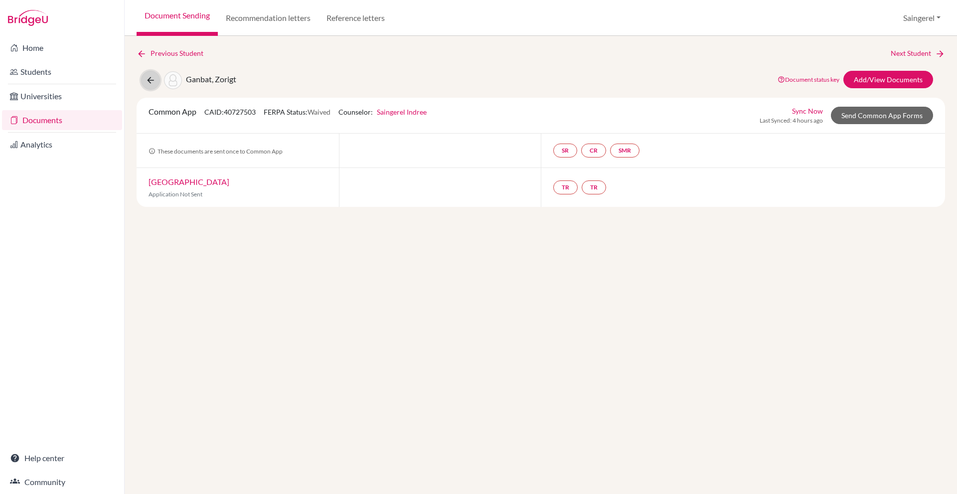
click at [155, 78] on button at bounding box center [150, 80] width 19 height 19
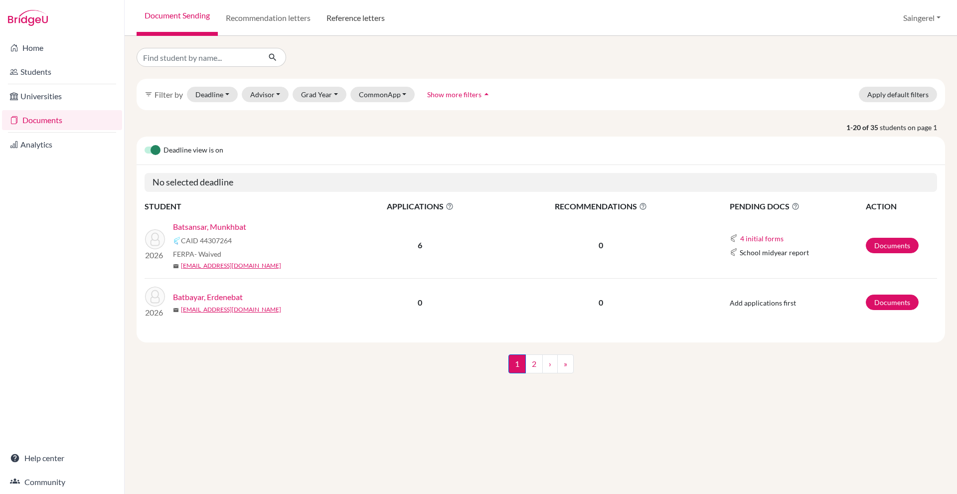
click at [379, 21] on link "Reference letters" at bounding box center [355, 18] width 74 height 36
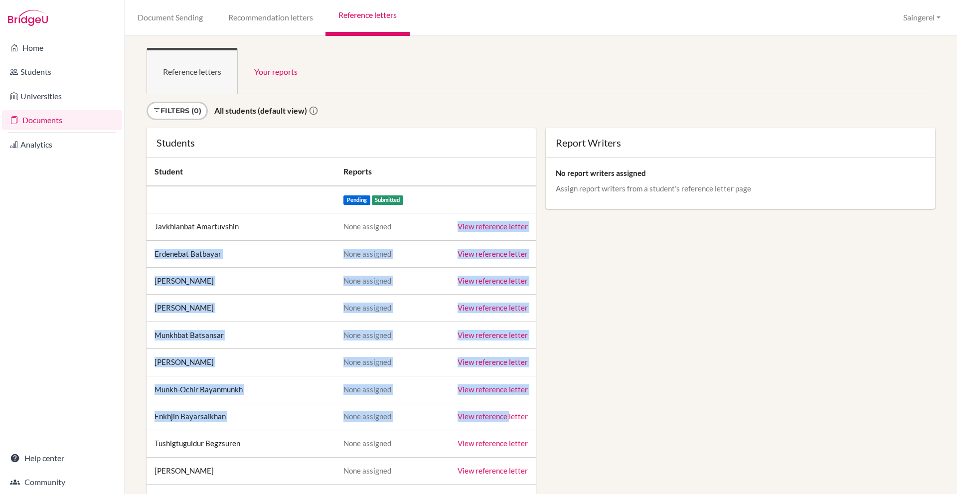
drag, startPoint x: 463, startPoint y: 256, endPoint x: 509, endPoint y: 420, distance: 170.6
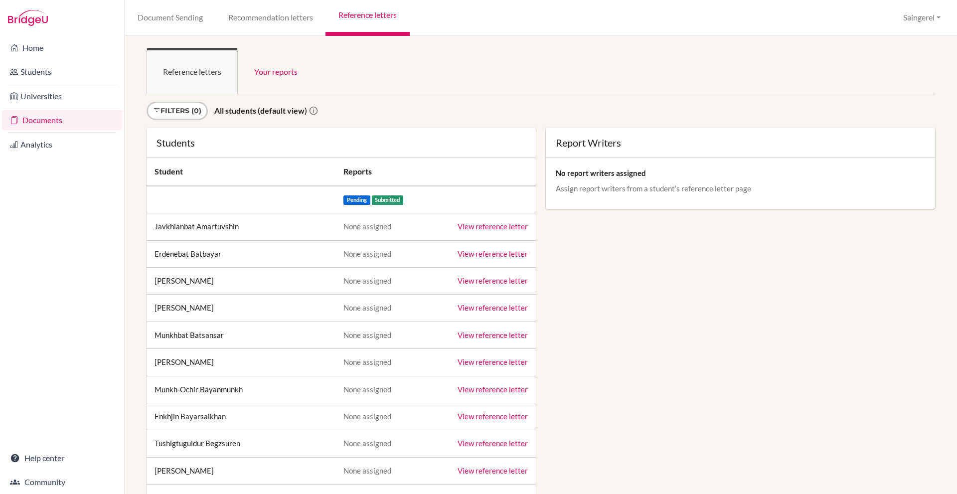
click at [292, 39] on div "Reference letters Your reports Sign in as an advisor to view reports here Filte…" at bounding box center [541, 265] width 832 height 458
click at [293, 20] on link "Recommendation letters" at bounding box center [270, 18] width 110 height 36
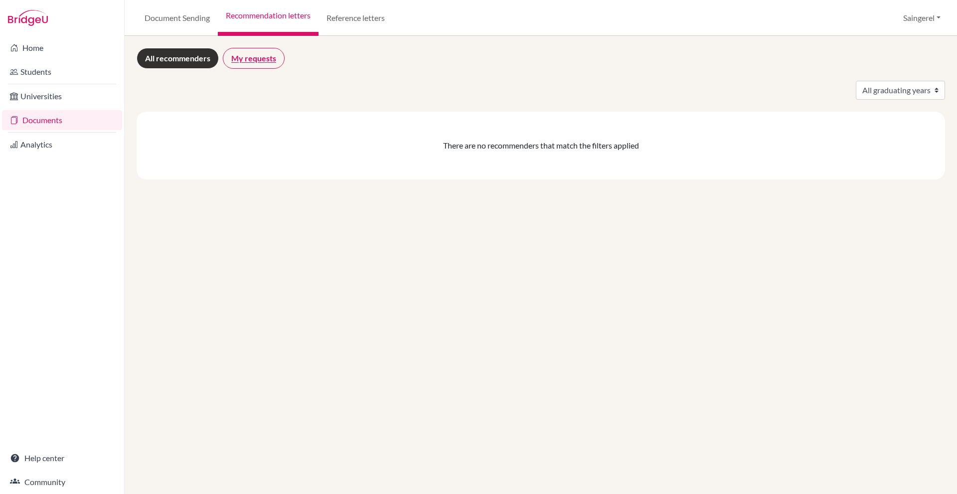
click at [267, 63] on link "My requests" at bounding box center [254, 58] width 62 height 21
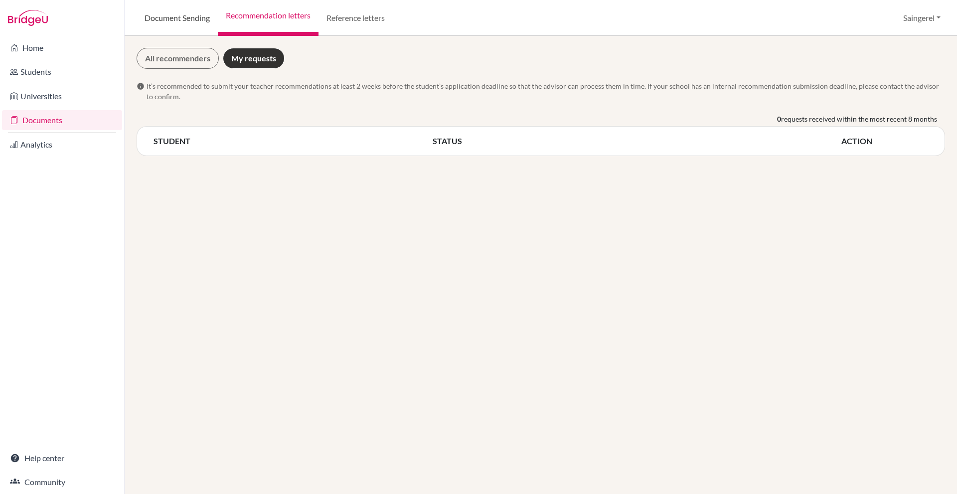
click at [195, 24] on link "Document Sending" at bounding box center [177, 18] width 81 height 36
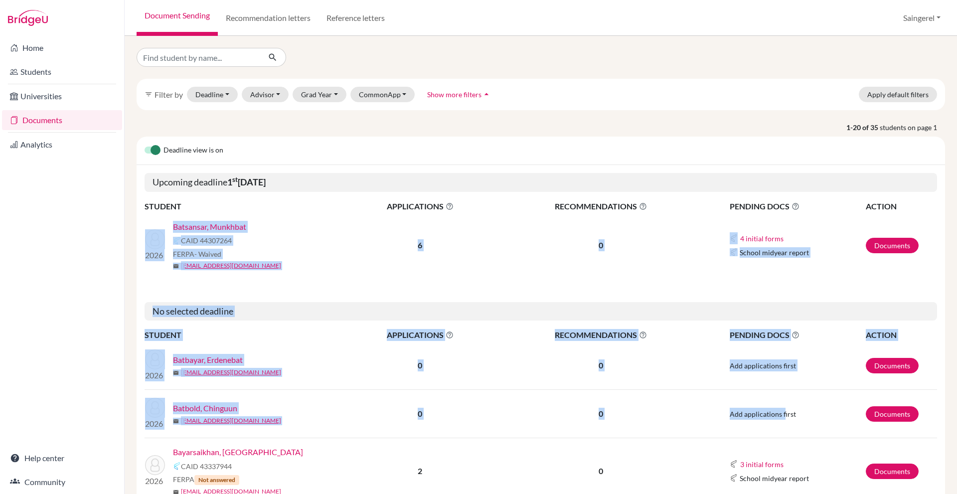
drag, startPoint x: 153, startPoint y: 220, endPoint x: 776, endPoint y: 430, distance: 657.7
click at [776, 430] on td "Add applications first" at bounding box center [785, 414] width 159 height 48
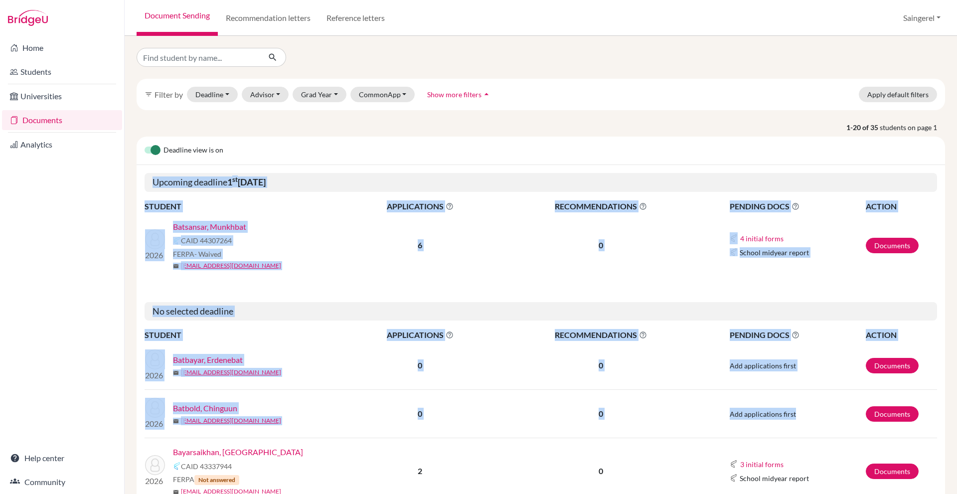
drag, startPoint x: 810, startPoint y: 414, endPoint x: 140, endPoint y: 217, distance: 698.5
click at [140, 216] on div "Upcoming deadline [DATE] STUDENT APPLICATIONS The displayed number refers to th…" at bounding box center [541, 221] width 808 height 113
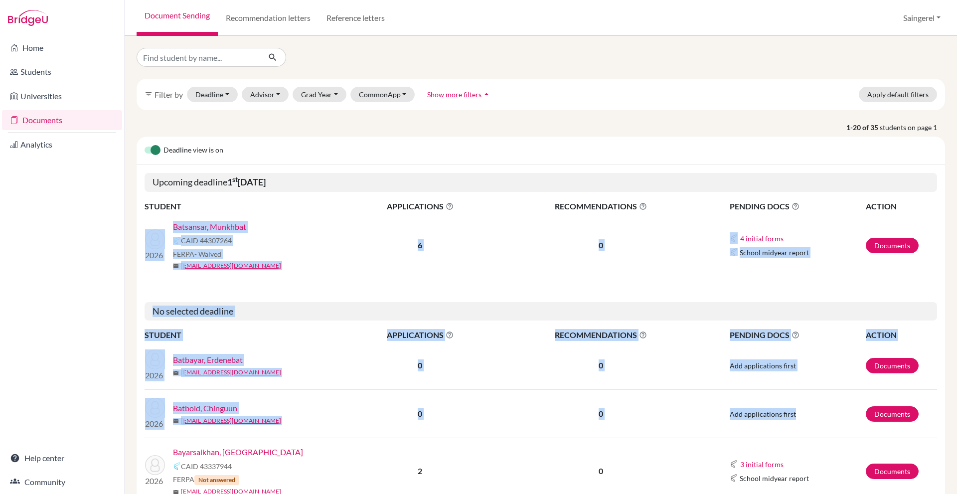
drag, startPoint x: 160, startPoint y: 221, endPoint x: 795, endPoint y: 410, distance: 662.1
click at [795, 410] on td "Add applications first" at bounding box center [785, 414] width 159 height 48
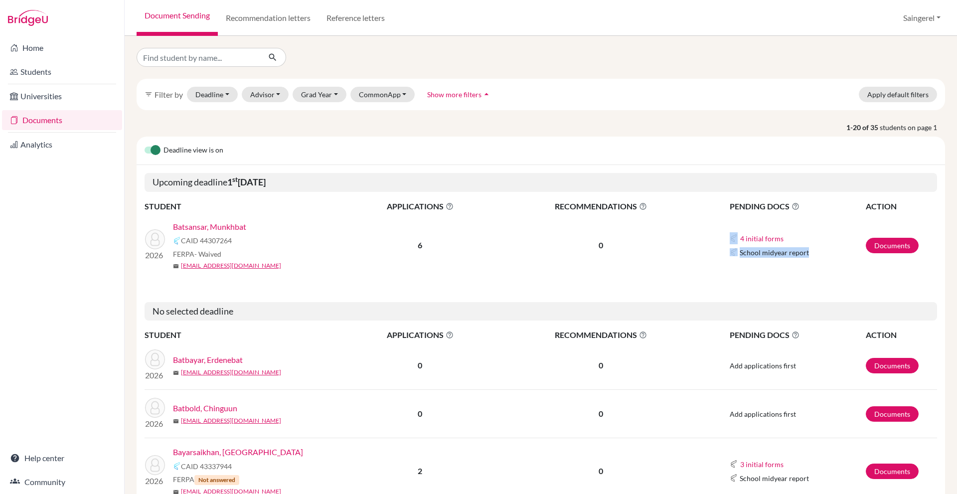
drag, startPoint x: 714, startPoint y: 226, endPoint x: 815, endPoint y: 263, distance: 107.7
click at [815, 263] on td "4 initial forms Counselor recommendation Early decision agreement Fee waiver Sc…" at bounding box center [785, 245] width 159 height 65
drag, startPoint x: 820, startPoint y: 263, endPoint x: 678, endPoint y: 224, distance: 147.2
click at [678, 224] on tr "2026 Batsansar, Munkhbat CAID 44307264 FERPA - Waived mail munkhbatbatsansar@gm…" at bounding box center [540, 245] width 792 height 65
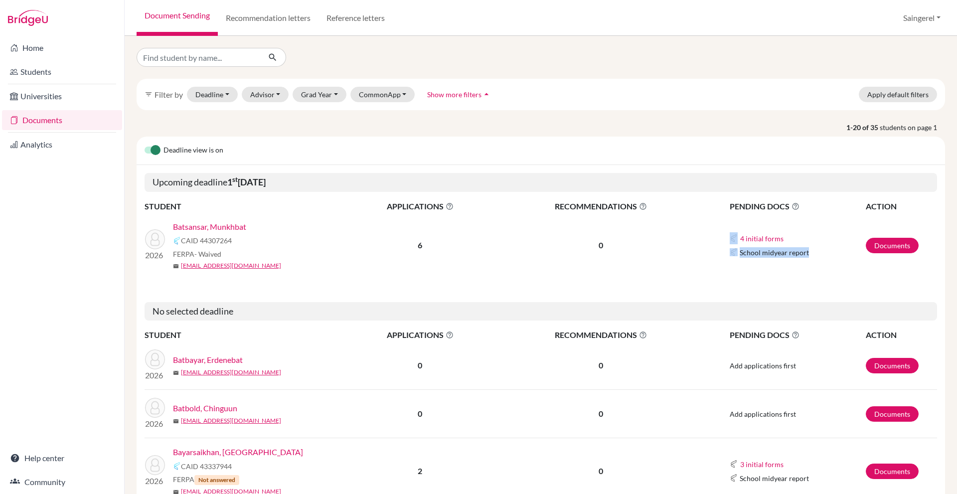
click at [678, 224] on td "0" at bounding box center [600, 245] width 209 height 65
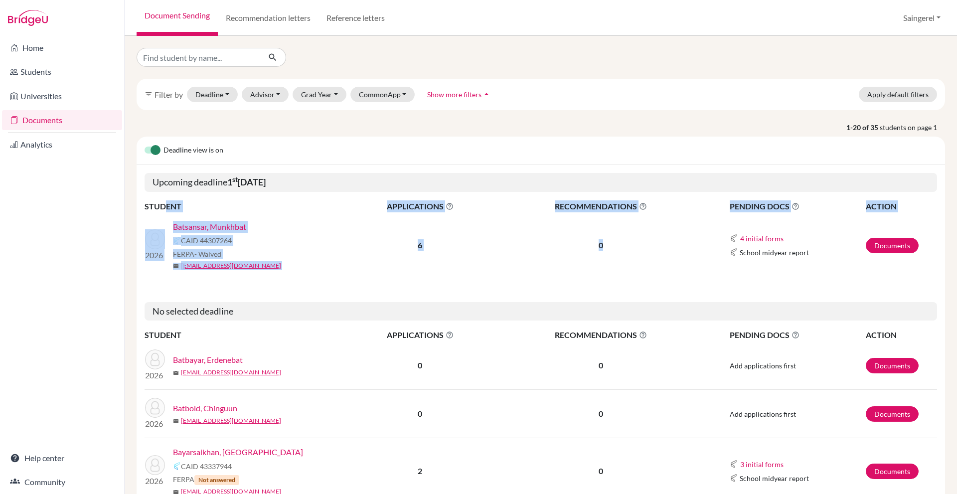
drag, startPoint x: 638, startPoint y: 254, endPoint x: 167, endPoint y: 211, distance: 472.3
click at [167, 211] on table "STUDENT APPLICATIONS The displayed number refers to the total number of applica…" at bounding box center [540, 239] width 792 height 78
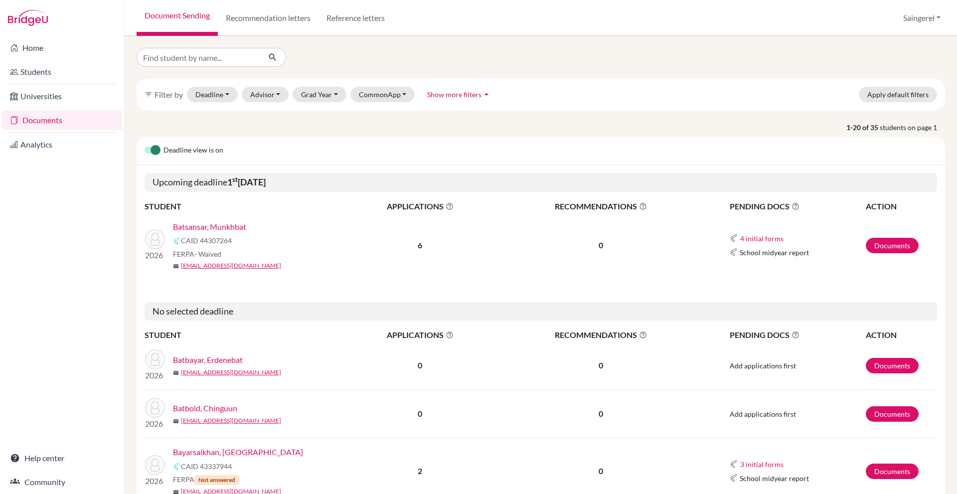
click at [144, 210] on div "Upcoming deadline 1 st November 2025 STUDENT APPLICATIONS The displayed number …" at bounding box center [541, 221] width 808 height 113
click at [89, 65] on link "Students" at bounding box center [62, 72] width 120 height 20
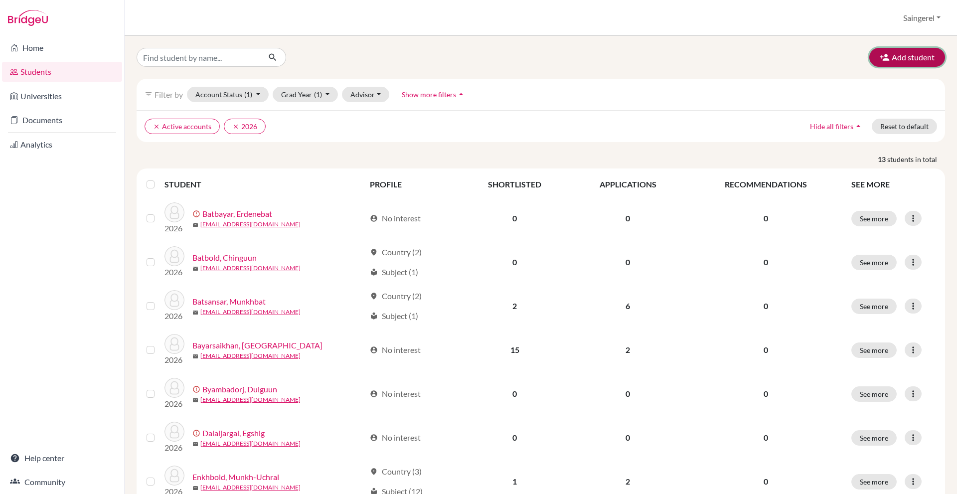
click at [908, 52] on button "Add student" at bounding box center [907, 57] width 76 height 19
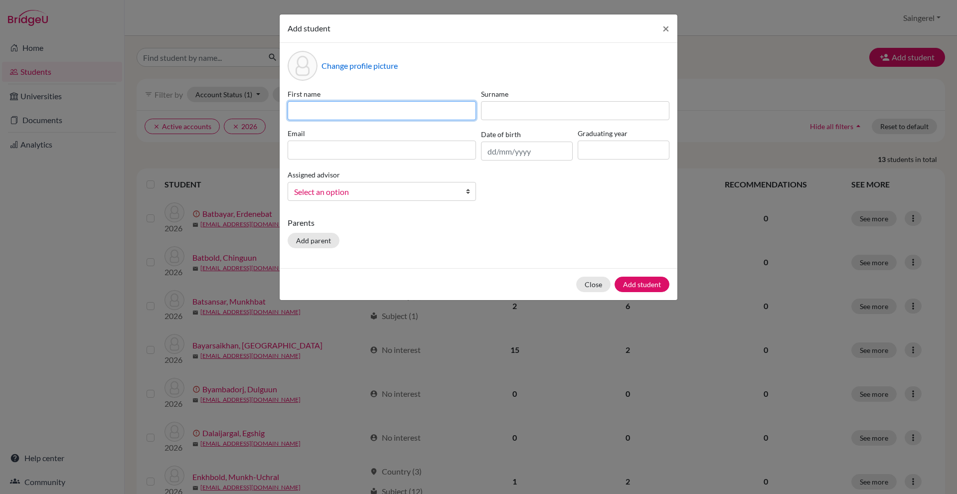
click at [422, 107] on input at bounding box center [381, 110] width 188 height 19
type input "Enkhmurun"
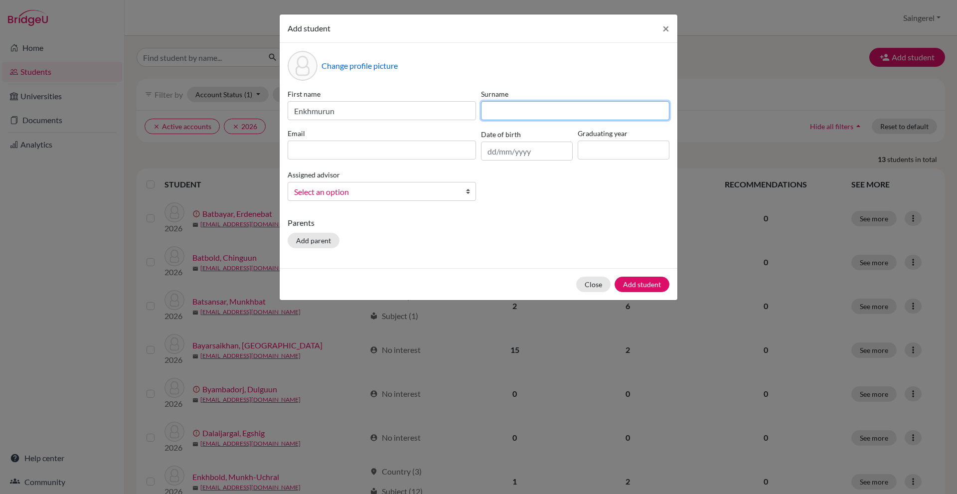
click at [597, 107] on input at bounding box center [575, 110] width 188 height 19
type input "Davaadorj"
drag, startPoint x: 480, startPoint y: 141, endPoint x: 460, endPoint y: 148, distance: 20.8
click at [476, 145] on div "First name Enkhmurun Surname Davaadorj Email Date of birth Graduating year Assi…" at bounding box center [478, 149] width 387 height 120
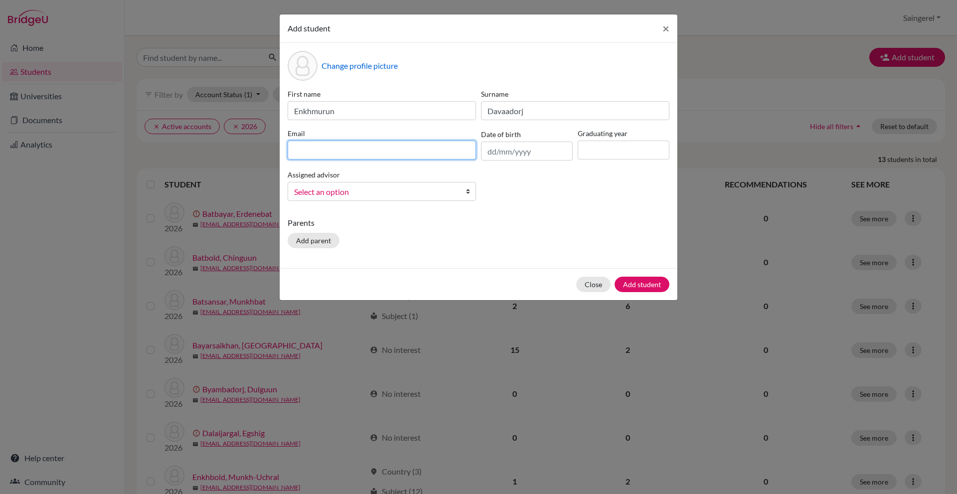
click at [460, 148] on input at bounding box center [381, 150] width 188 height 19
click at [449, 153] on input at bounding box center [381, 150] width 188 height 19
click at [503, 188] on div "First name Enkhmurun Surname Davaadorj Email Date of birth Graduating year Assi…" at bounding box center [478, 149] width 387 height 120
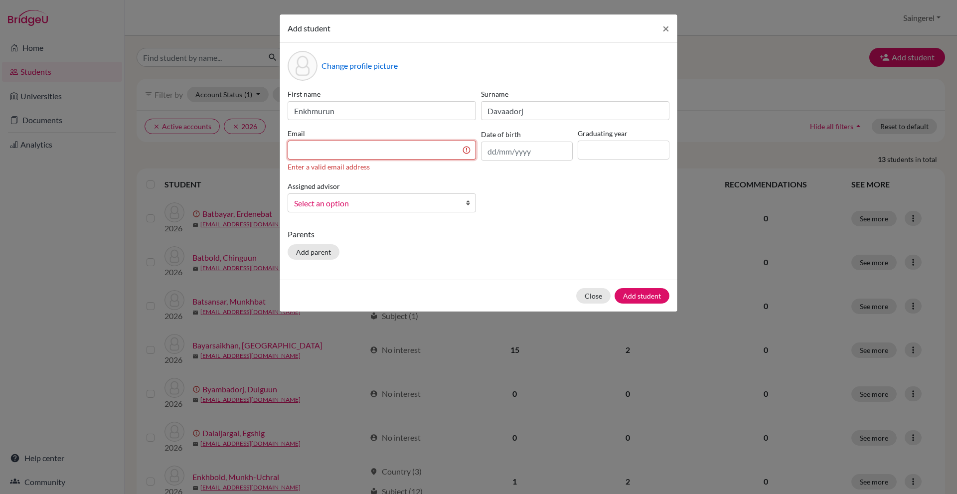
click at [429, 146] on input at bounding box center [381, 150] width 188 height 19
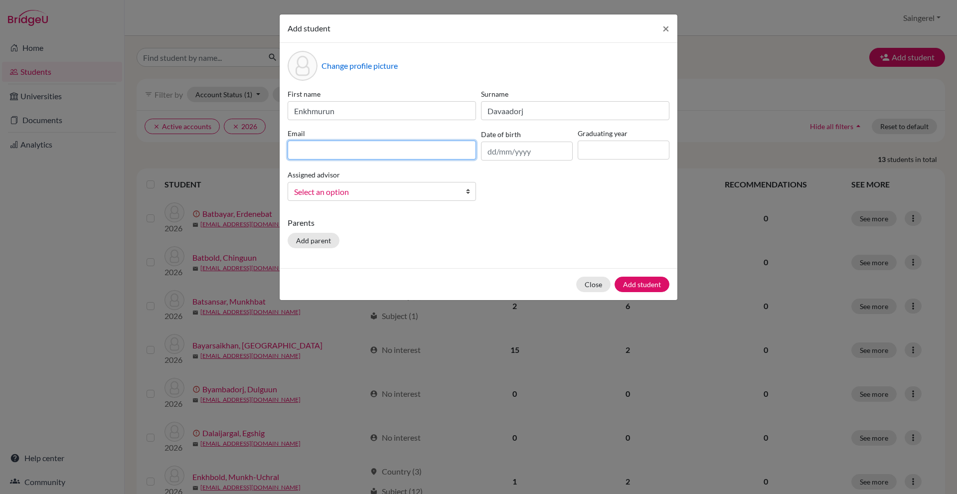
click at [364, 149] on input at bounding box center [381, 150] width 188 height 19
type input "[EMAIL_ADDRESS][DOMAIN_NAME]"
click at [540, 155] on input "text" at bounding box center [527, 151] width 92 height 19
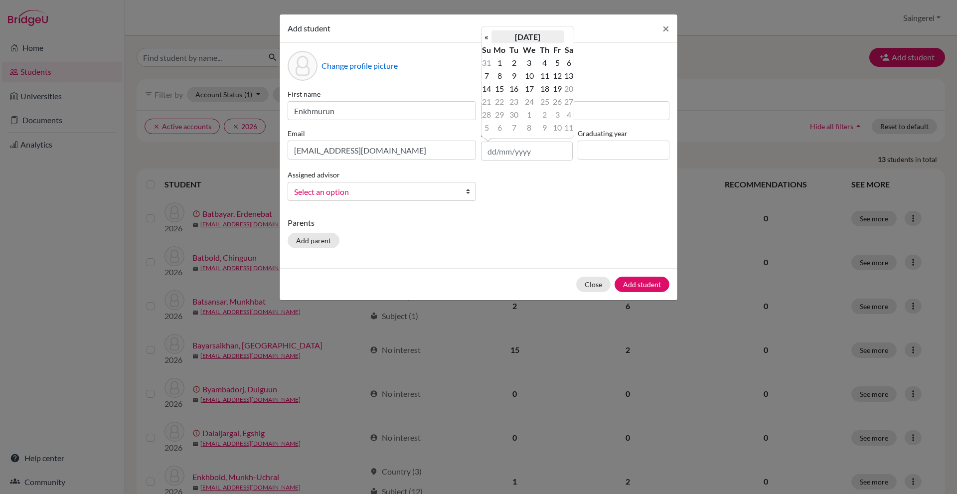
click at [532, 33] on th "[DATE]" at bounding box center [527, 36] width 72 height 13
click at [532, 33] on div "« [DATE] » Su Mo Tu We Th Fr Sa 31 1 2 3 4 5 6 7 8 9 10 11 12 13 14 15 16 17 18…" at bounding box center [527, 82] width 93 height 113
click at [544, 38] on th "2025" at bounding box center [527, 40] width 72 height 13
click at [542, 41] on th "[DATE]-[DATE]" at bounding box center [527, 40] width 72 height 13
click at [523, 66] on span "2000" at bounding box center [516, 61] width 21 height 27
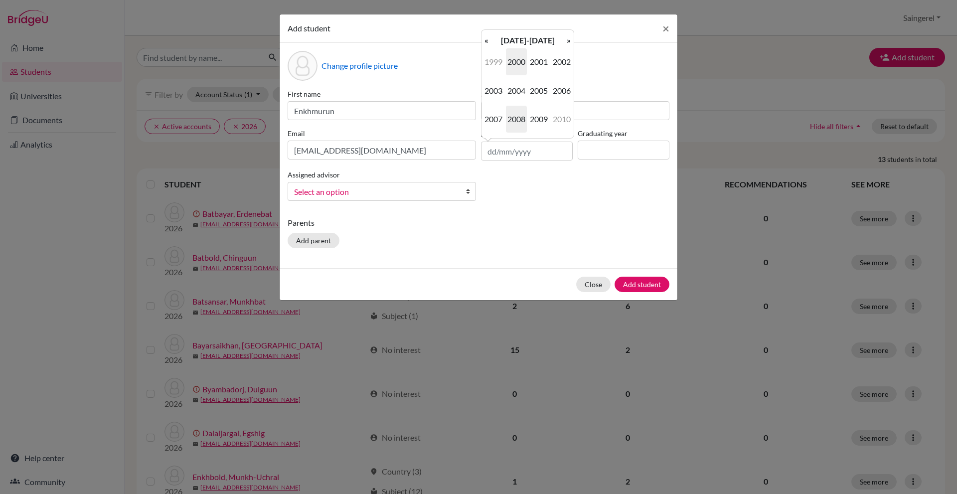
click at [518, 118] on span "2008" at bounding box center [516, 119] width 21 height 27
click at [564, 64] on span "Apr" at bounding box center [561, 61] width 21 height 27
click at [578, 88] on div "Change profile picture First name Enkhmurun Surname [PERSON_NAME] [EMAIL_ADDRES…" at bounding box center [479, 155] width 398 height 225
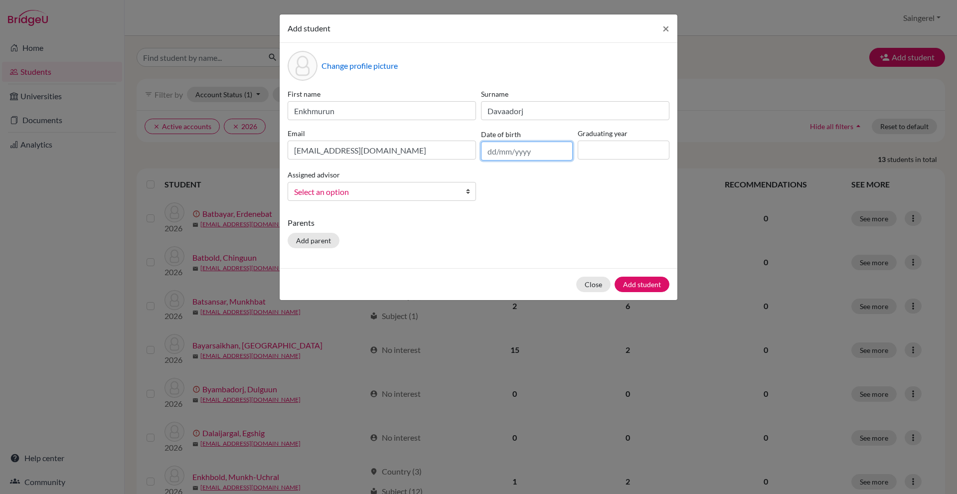
click at [537, 145] on input "text" at bounding box center [527, 151] width 92 height 19
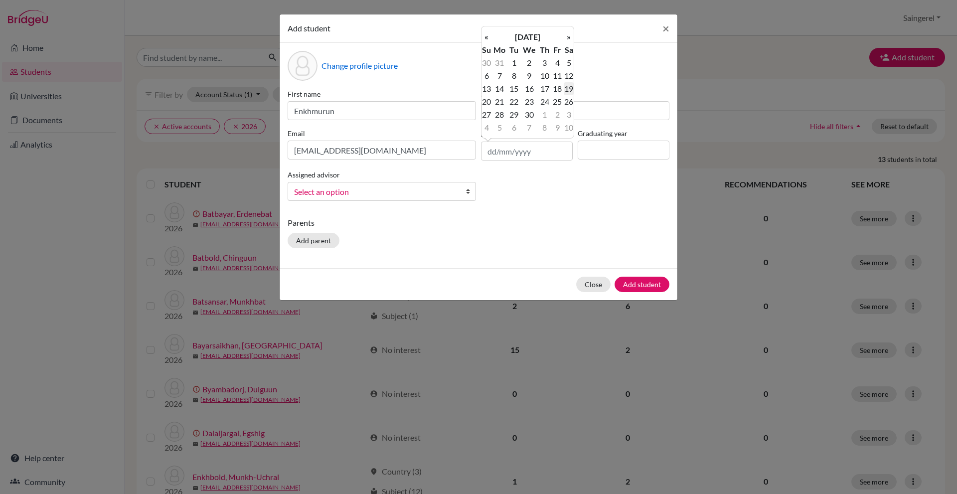
click at [573, 91] on td "19" at bounding box center [569, 88] width 10 height 13
type input "[DATE]"
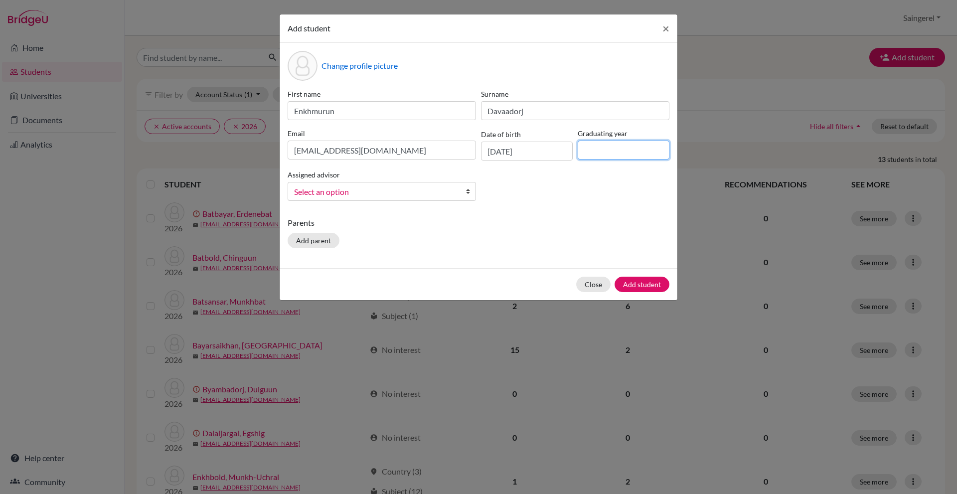
click at [606, 156] on input at bounding box center [623, 150] width 92 height 19
type input "2026"
click at [430, 177] on div "Assigned advisor [PERSON_NAME], [PERSON_NAME], Saingerel Select an option" at bounding box center [381, 184] width 193 height 32
click at [434, 186] on span "Select an option" at bounding box center [375, 191] width 162 height 13
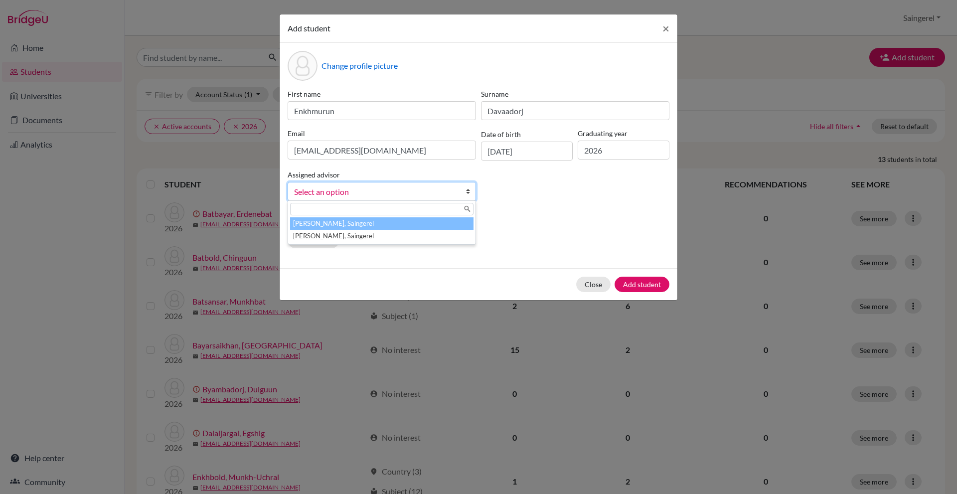
click at [402, 225] on li "[PERSON_NAME], Saingerel" at bounding box center [381, 223] width 183 height 12
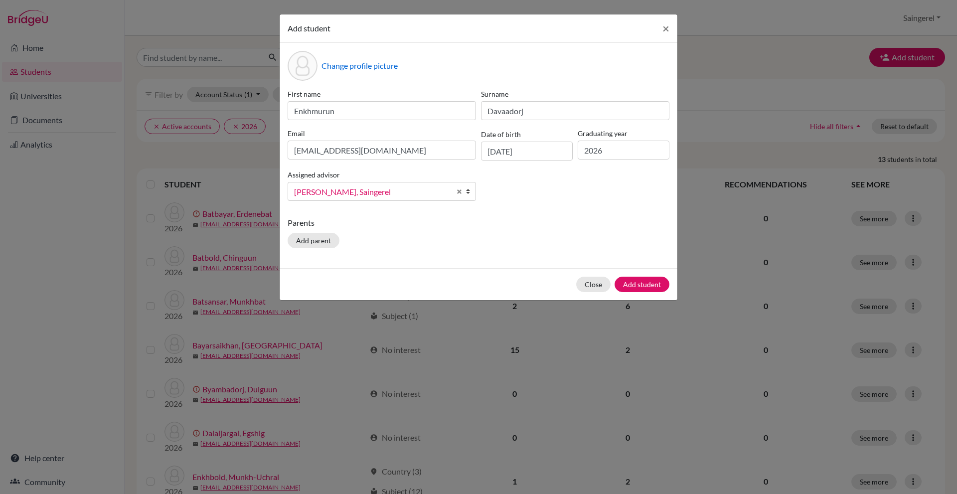
click at [643, 293] on div "Close Add student" at bounding box center [479, 284] width 398 height 32
click at [652, 280] on button "Add student" at bounding box center [641, 284] width 55 height 15
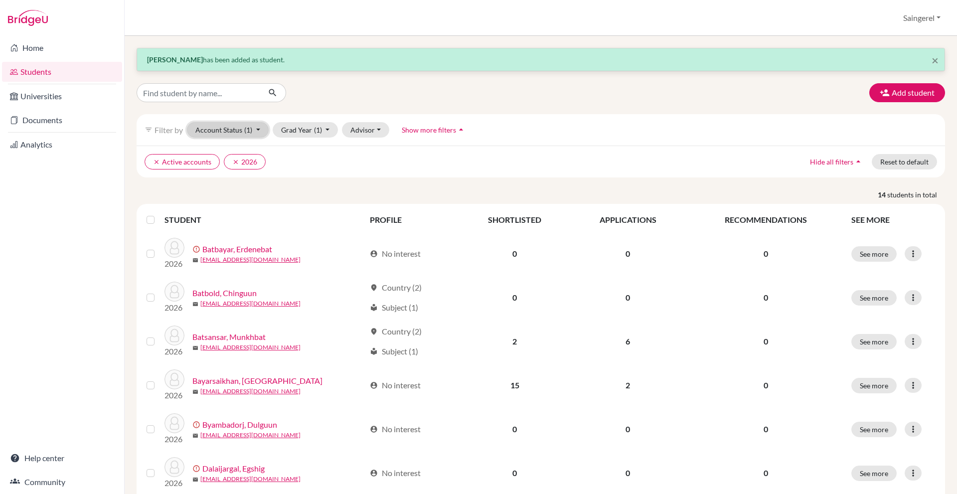
click at [216, 131] on button "Account Status (1)" at bounding box center [228, 129] width 82 height 15
click at [360, 186] on div "× [PERSON_NAME] has been added as student. Add student filter_list Filter by Ac…" at bounding box center [541, 449] width 808 height 802
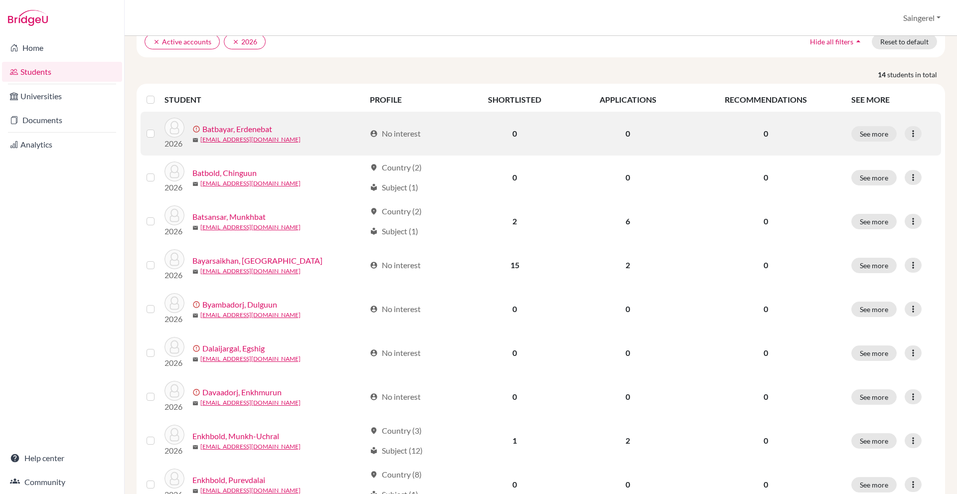
scroll to position [299, 0]
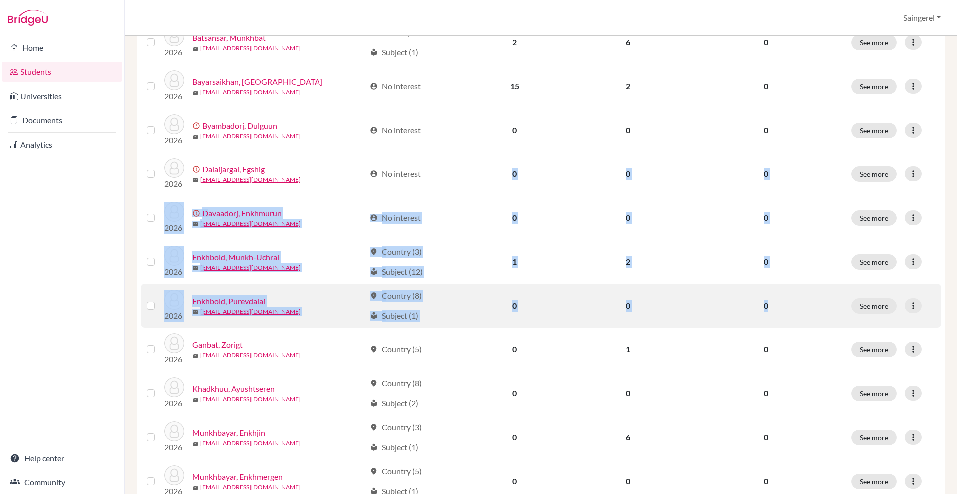
drag, startPoint x: 497, startPoint y: 194, endPoint x: 791, endPoint y: 308, distance: 315.3
click at [791, 308] on tbody "2026 error_outline Batbayar, Erdenebat mail [EMAIL_ADDRESS][DOMAIN_NAME] accoun…" at bounding box center [541, 240] width 800 height 614
click at [791, 308] on p "0" at bounding box center [765, 305] width 147 height 12
drag, startPoint x: 367, startPoint y: 158, endPoint x: 577, endPoint y: 323, distance: 266.9
click at [577, 323] on tbody "2026 error_outline Batbayar, Erdenebat mail [EMAIL_ADDRESS][DOMAIN_NAME] accoun…" at bounding box center [541, 240] width 800 height 614
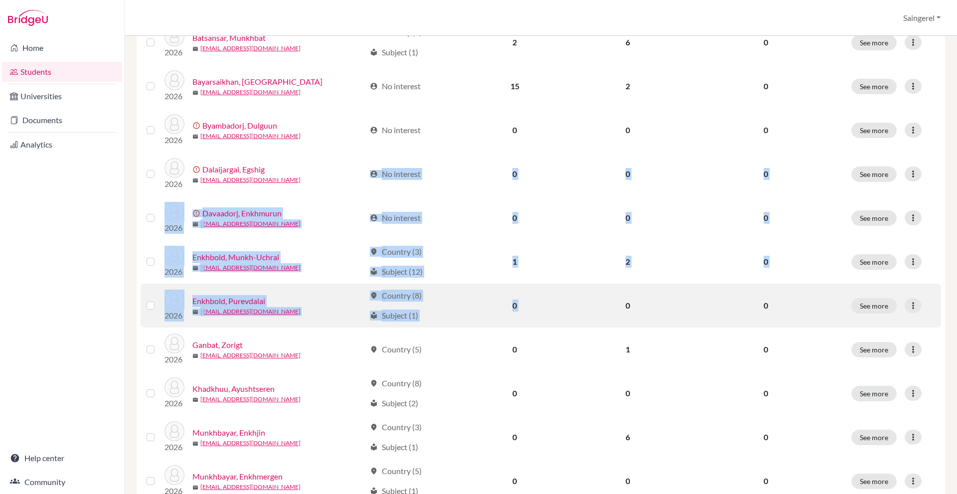
click at [577, 323] on td "0" at bounding box center [628, 306] width 116 height 44
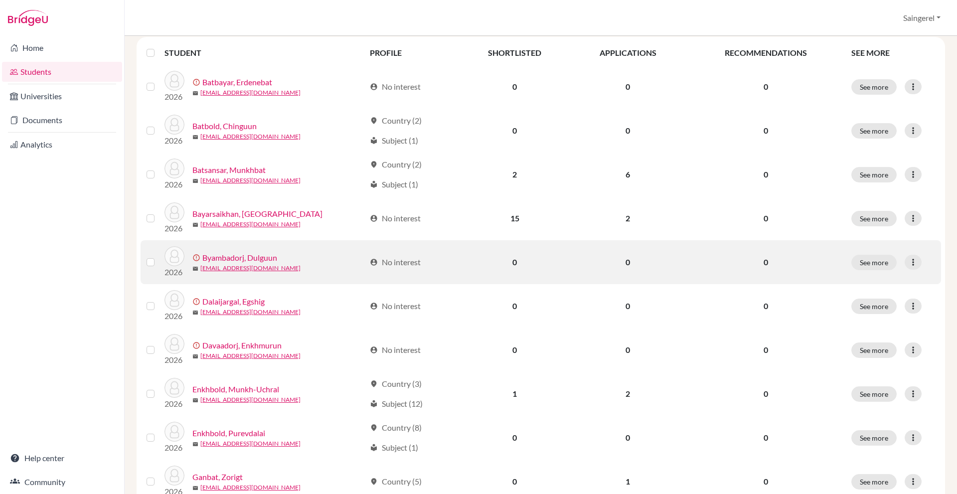
scroll to position [149, 0]
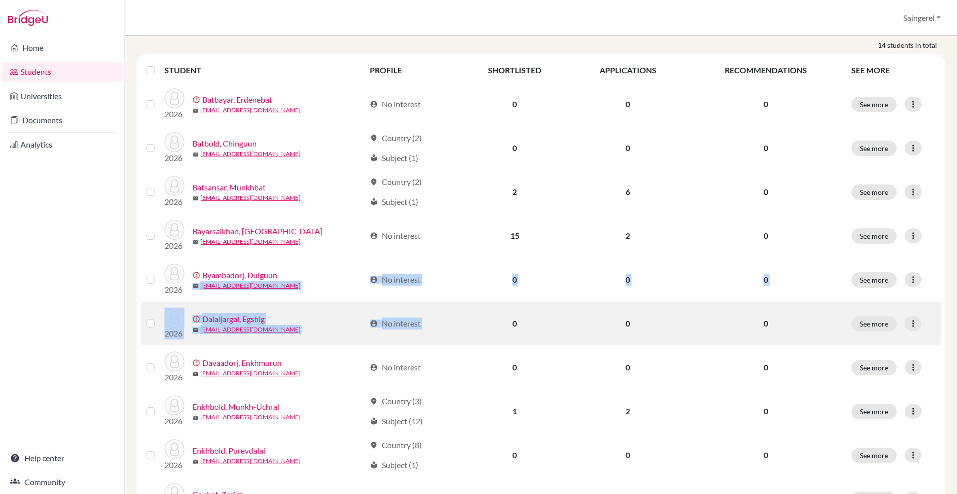
drag, startPoint x: 369, startPoint y: 280, endPoint x: 500, endPoint y: 334, distance: 141.9
click at [500, 334] on tbody "2026 error_outline Batbayar, Erdenebat mail [EMAIL_ADDRESS][DOMAIN_NAME] accoun…" at bounding box center [541, 389] width 800 height 614
click at [500, 334] on td "0" at bounding box center [514, 323] width 110 height 44
